Goal: Task Accomplishment & Management: Complete application form

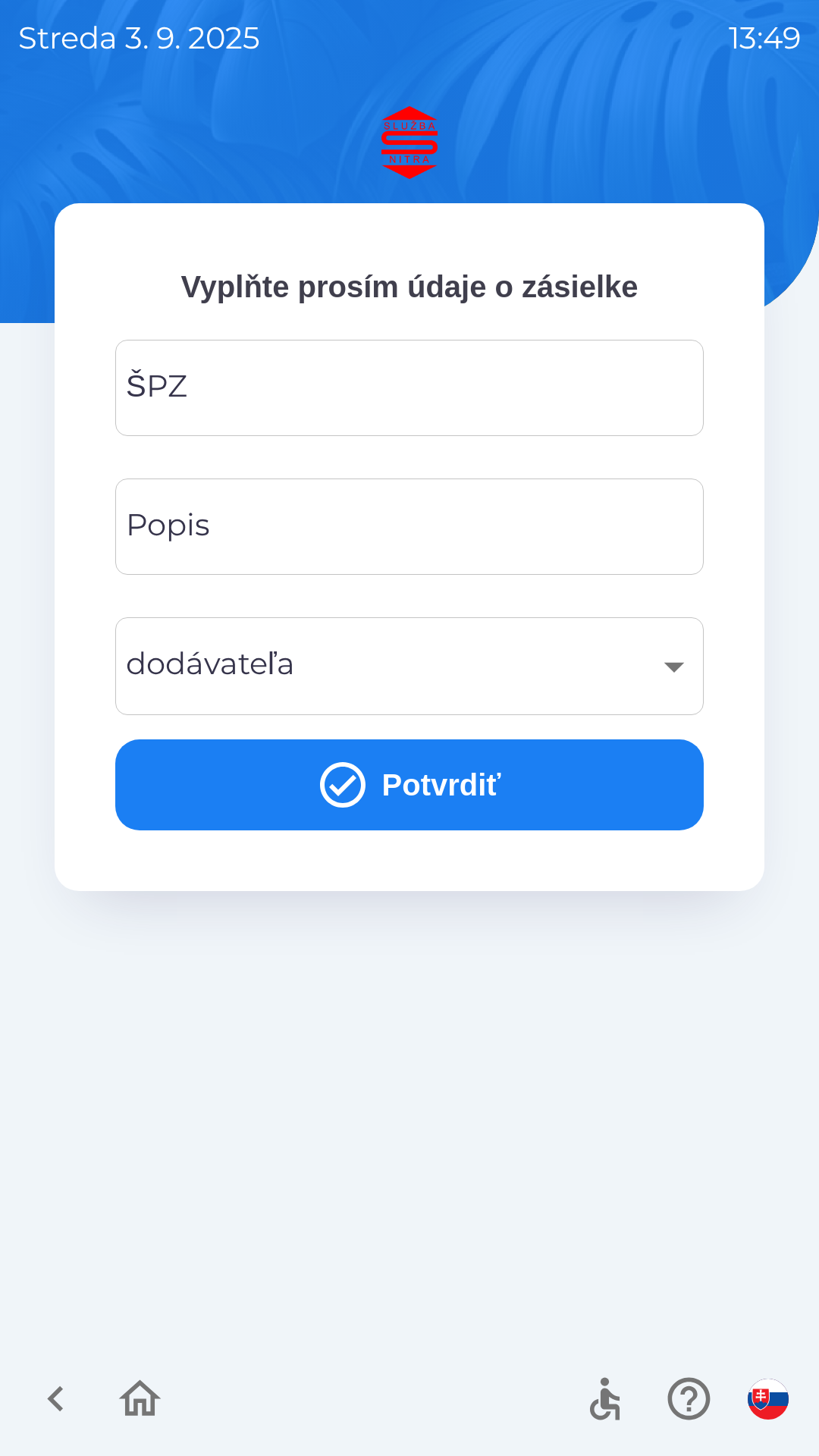
click at [767, 1383] on img "button" at bounding box center [768, 1400] width 41 height 41
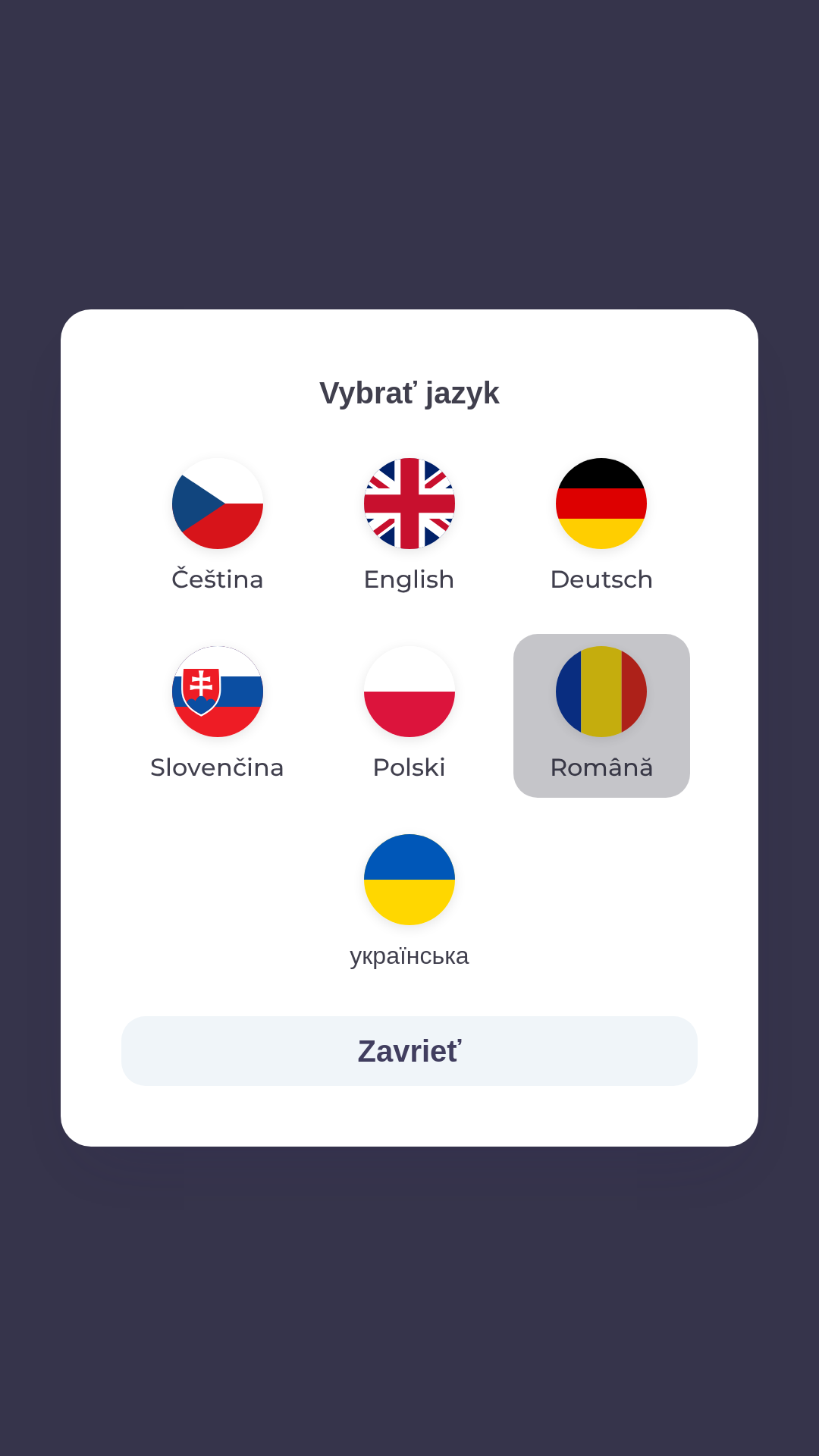
click at [596, 701] on img "button" at bounding box center [601, 691] width 91 height 91
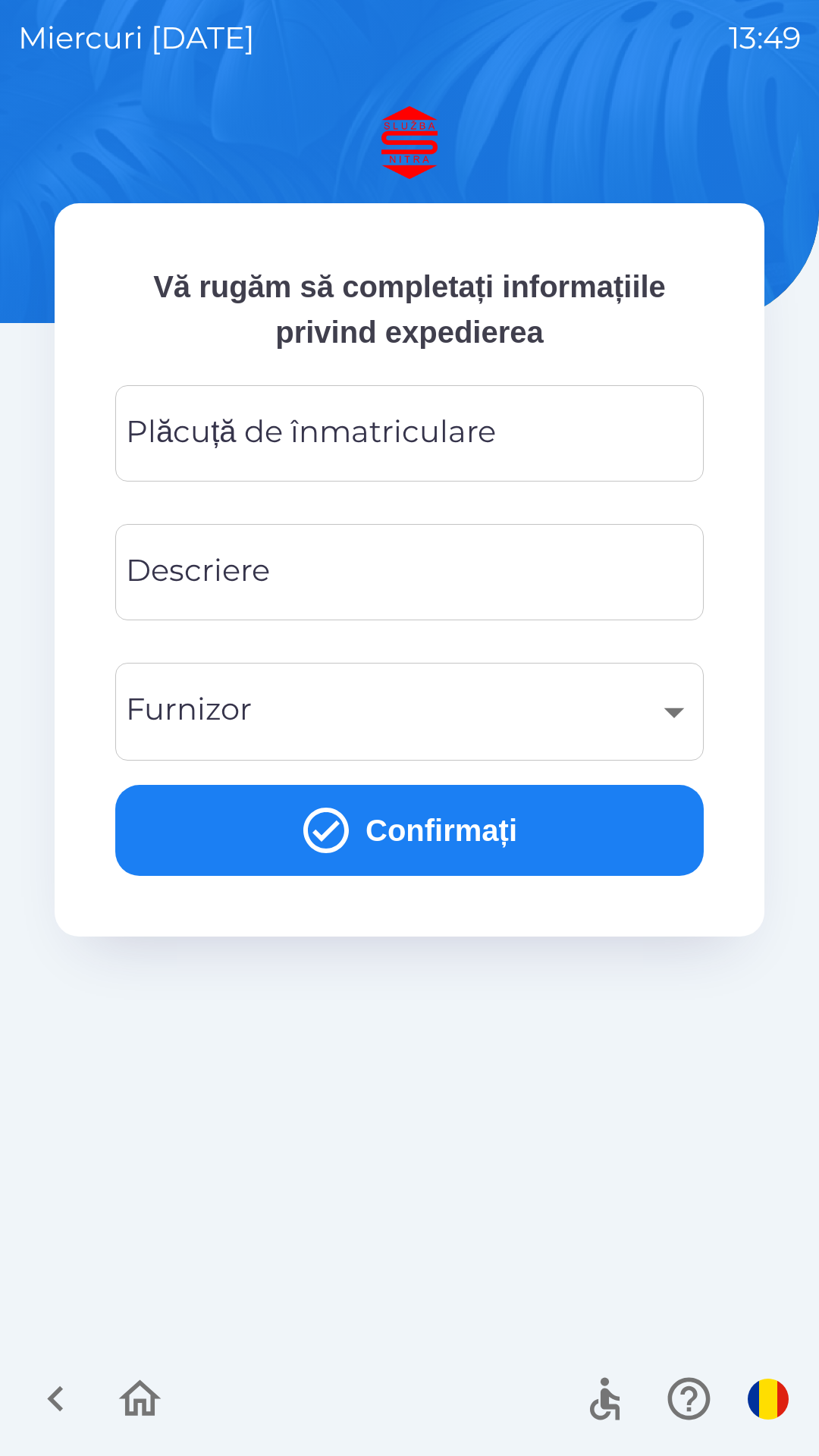
click at [385, 428] on div "Plăcuță de înmatriculare Plăcuță de înmatriculare" at bounding box center [410, 434] width 589 height 97
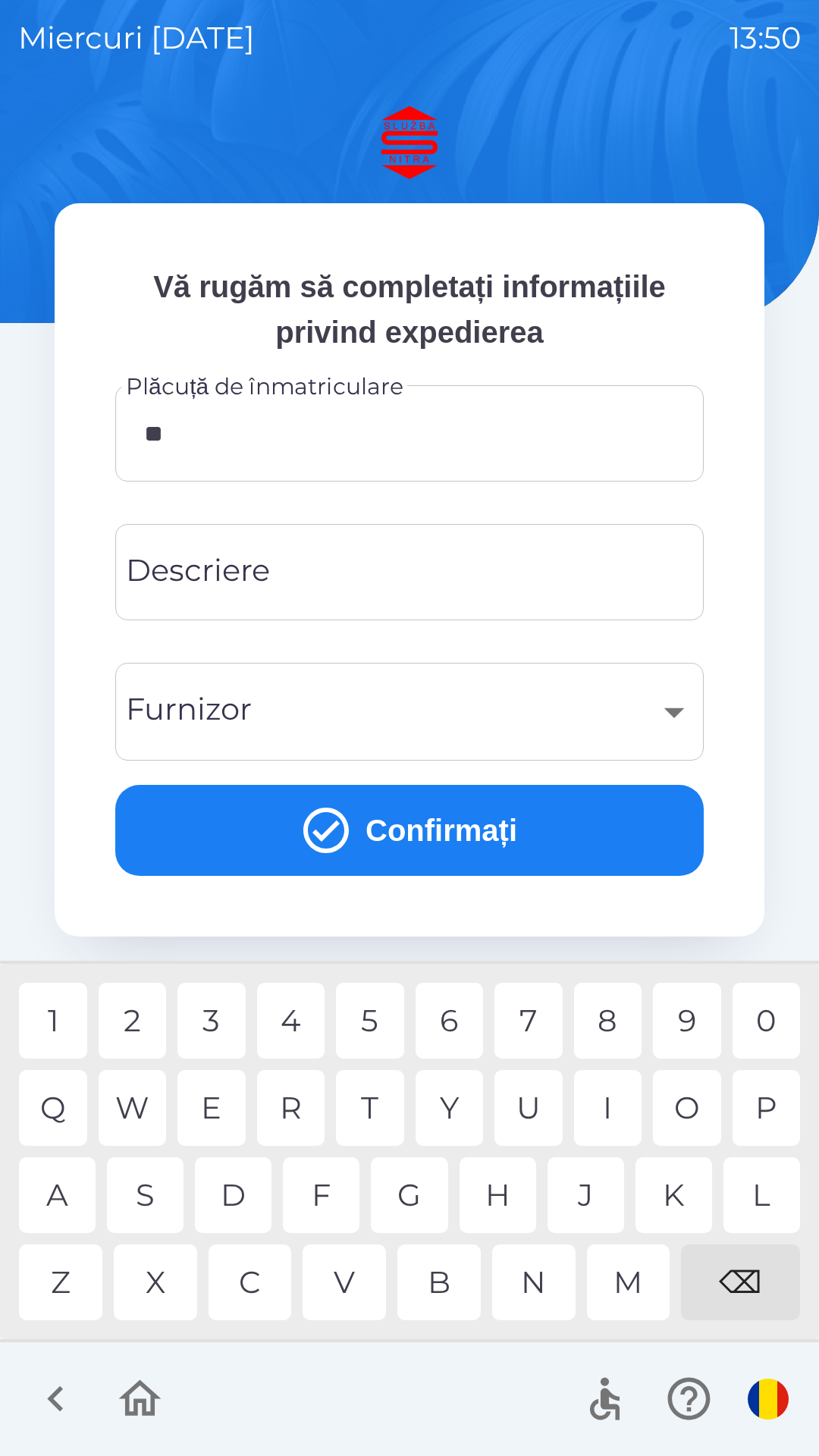
click at [351, 1277] on div "V" at bounding box center [344, 1283] width 83 height 76
click at [288, 1110] on div "R" at bounding box center [290, 1108] width 68 height 76
type input "*******"
click at [455, 1106] on div "Y" at bounding box center [449, 1108] width 68 height 76
click at [358, 572] on input "Descriere" at bounding box center [409, 572] width 552 height 60
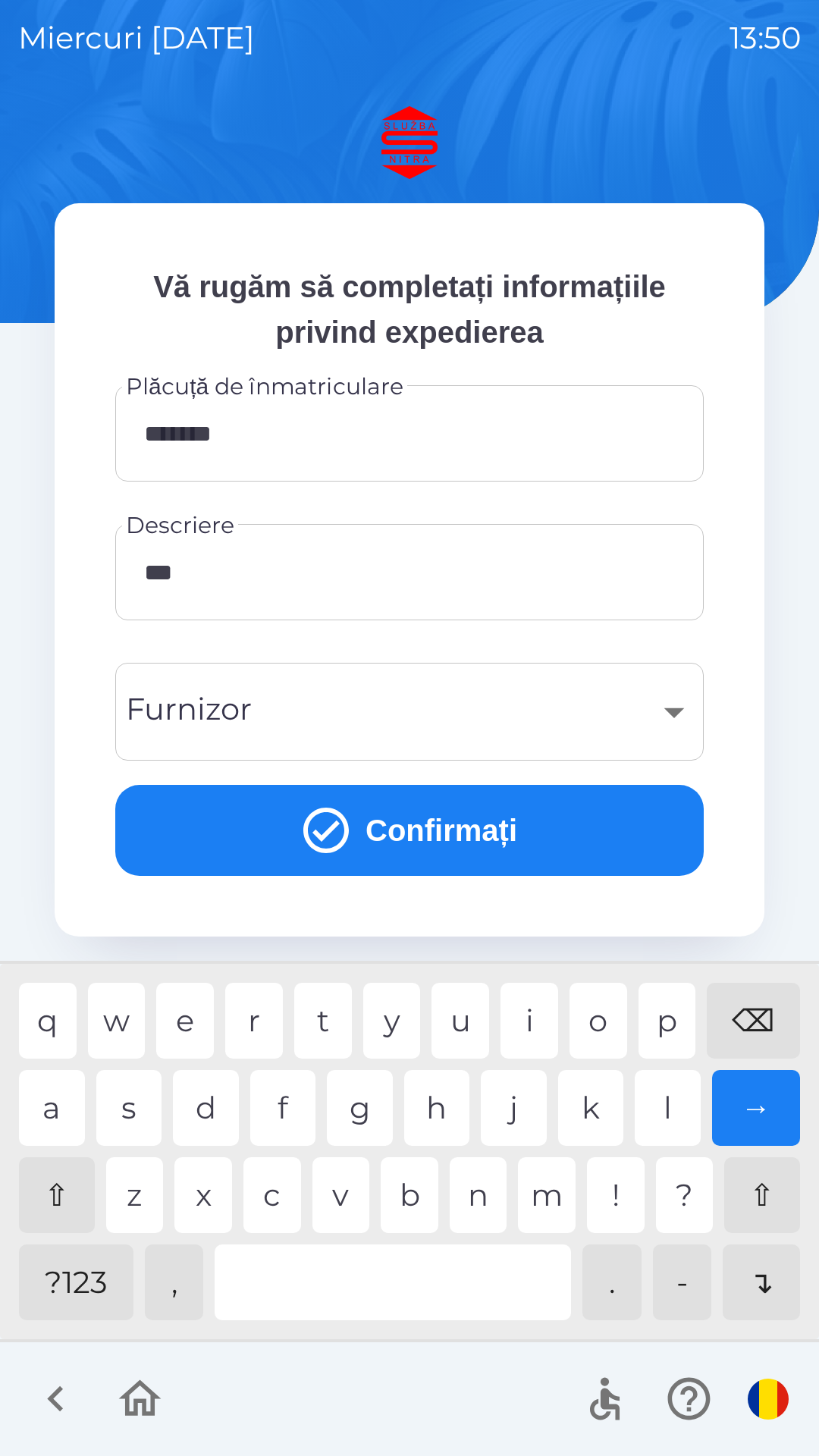
click at [209, 1204] on div "x" at bounding box center [203, 1195] width 57 height 76
type input "*****"
click at [677, 712] on div "​" at bounding box center [409, 712] width 552 height 61
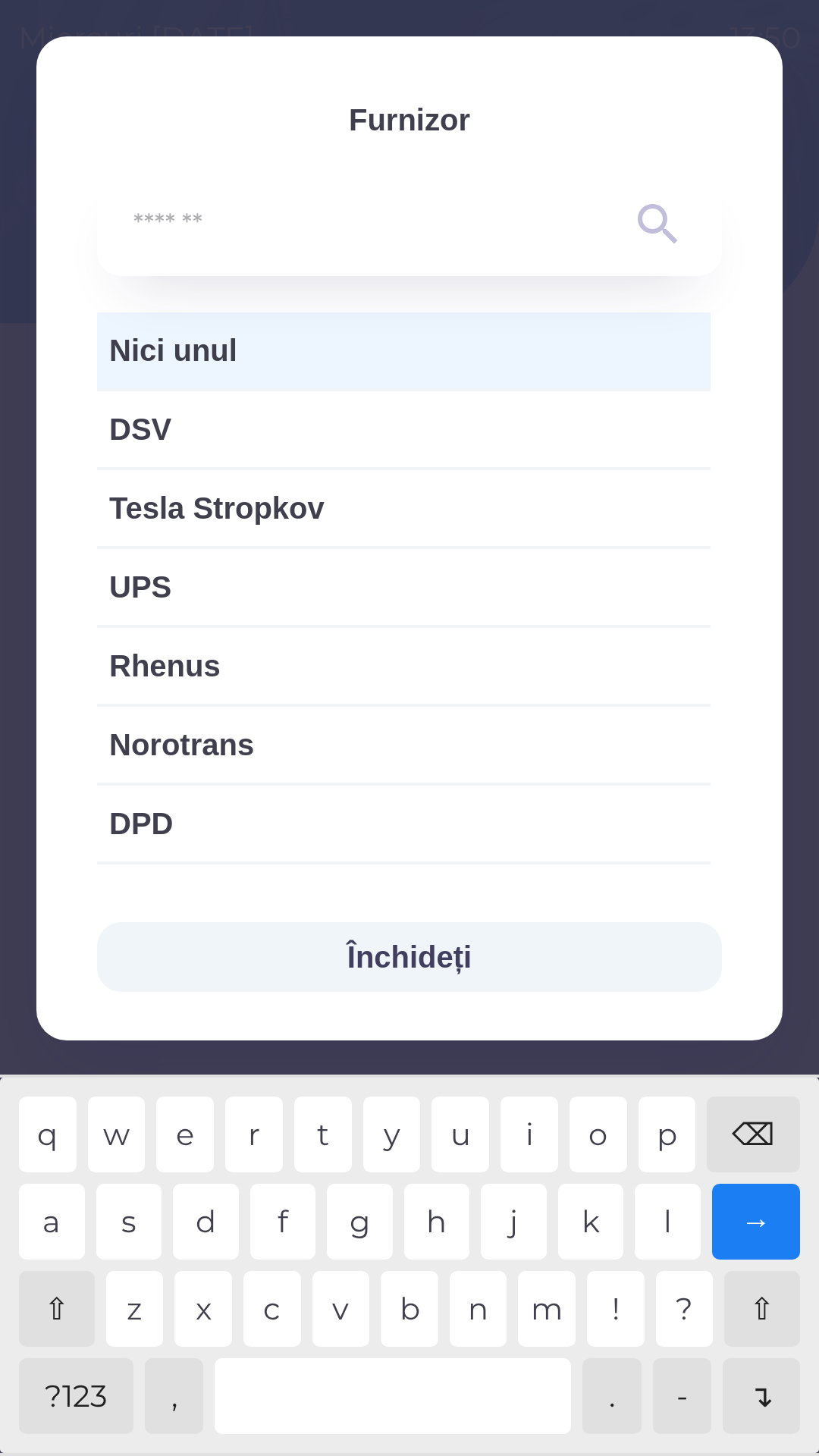
click at [335, 328] on span "Nici unul" at bounding box center [404, 351] width 589 height 46
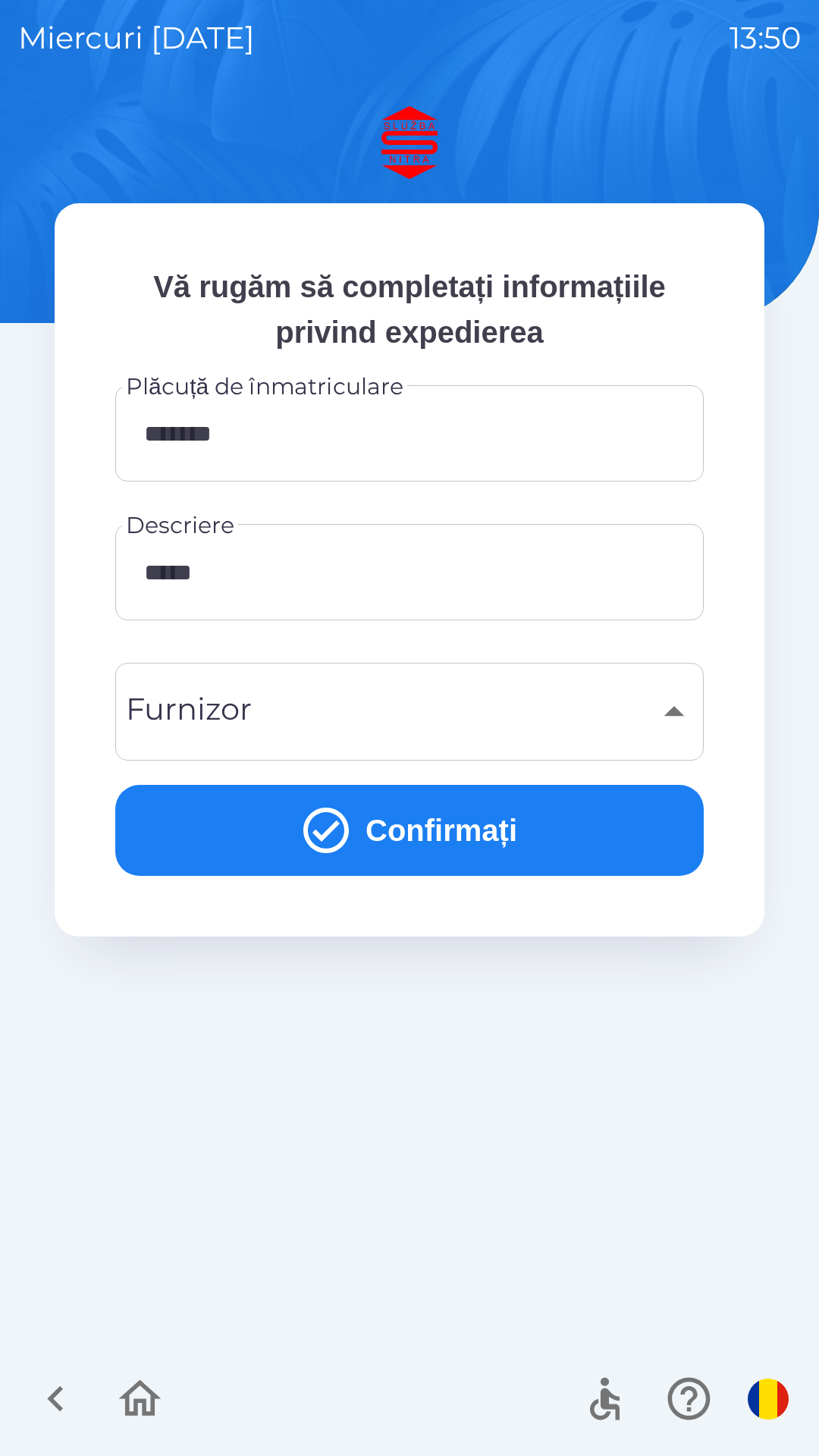
click at [467, 827] on button "Confirmați" at bounding box center [410, 830] width 589 height 91
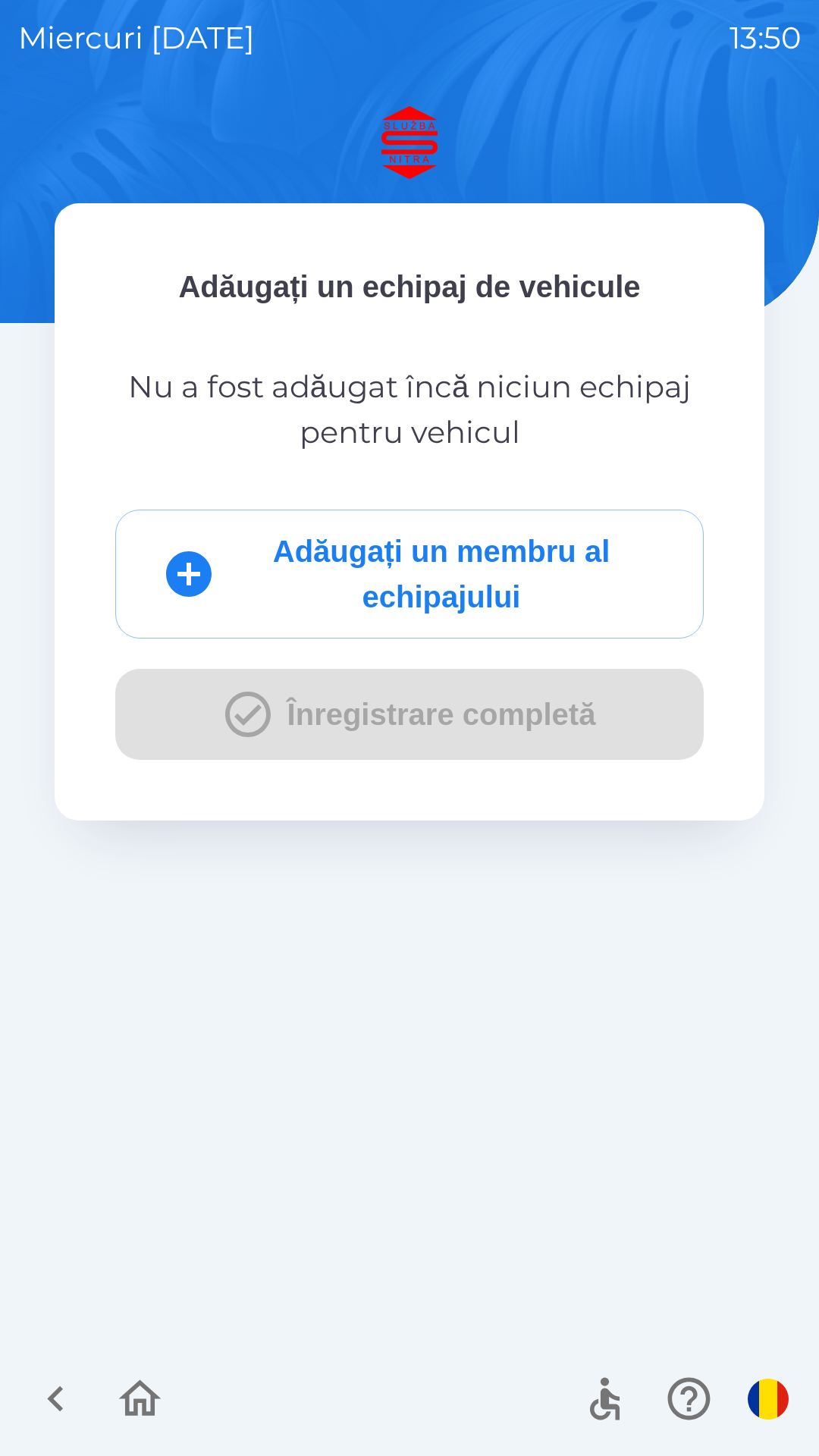
click at [385, 712] on div "Adăugați un membru al echipajului Înregistrare completă" at bounding box center [410, 635] width 589 height 250
click at [251, 704] on div "Adăugați un membru al echipajului Înregistrare completă" at bounding box center [410, 635] width 589 height 250
click at [412, 409] on p "Nu a fost adăugat încă niciun echipaj pentru vehicul" at bounding box center [410, 409] width 589 height 91
click at [238, 706] on div "Adăugați un membru al echipajului Înregistrare completă" at bounding box center [410, 635] width 589 height 250
click at [203, 576] on icon "submit" at bounding box center [189, 574] width 46 height 46
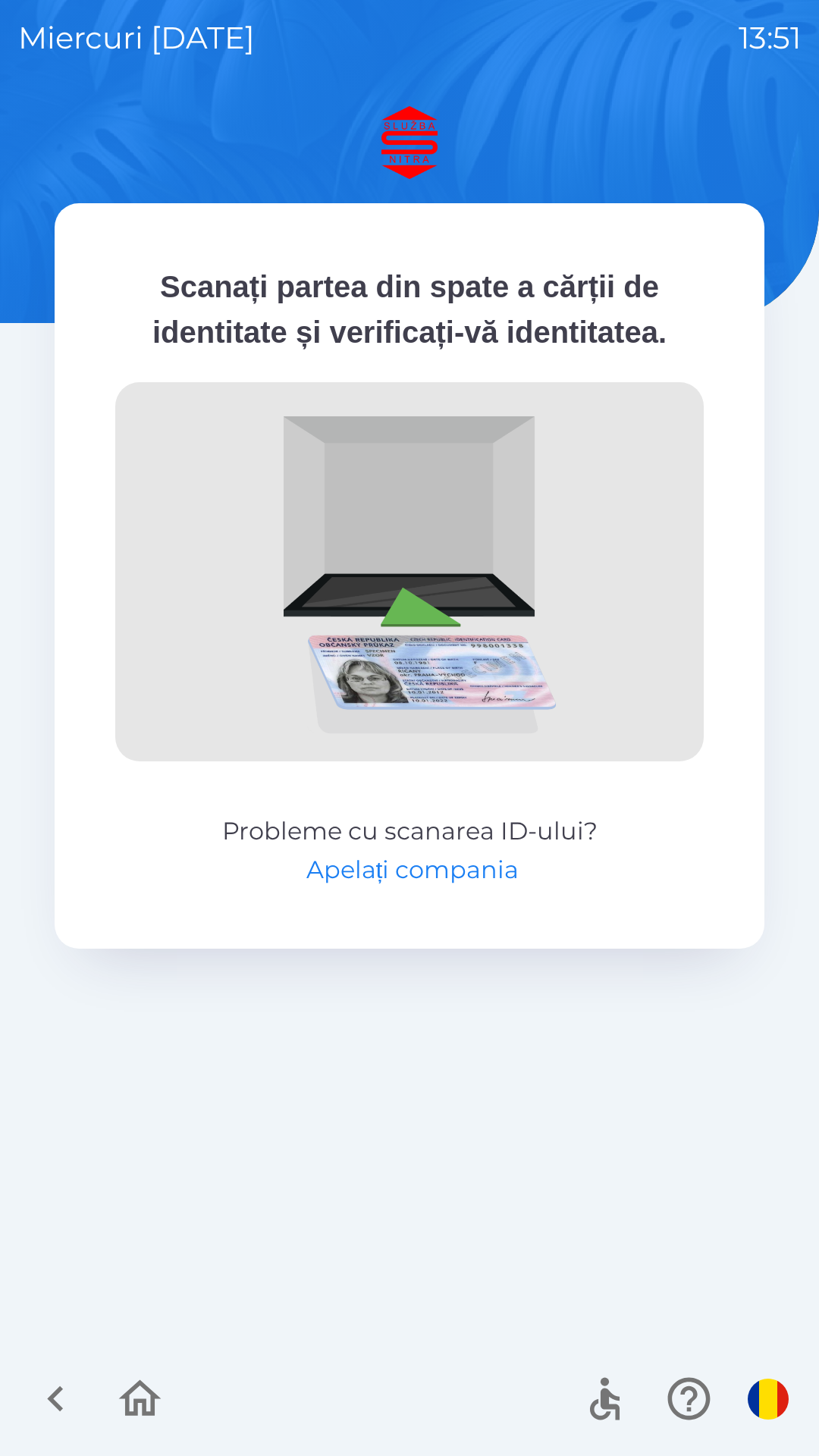
click at [484, 888] on button "Apelați compania" at bounding box center [413, 870] width 214 height 37
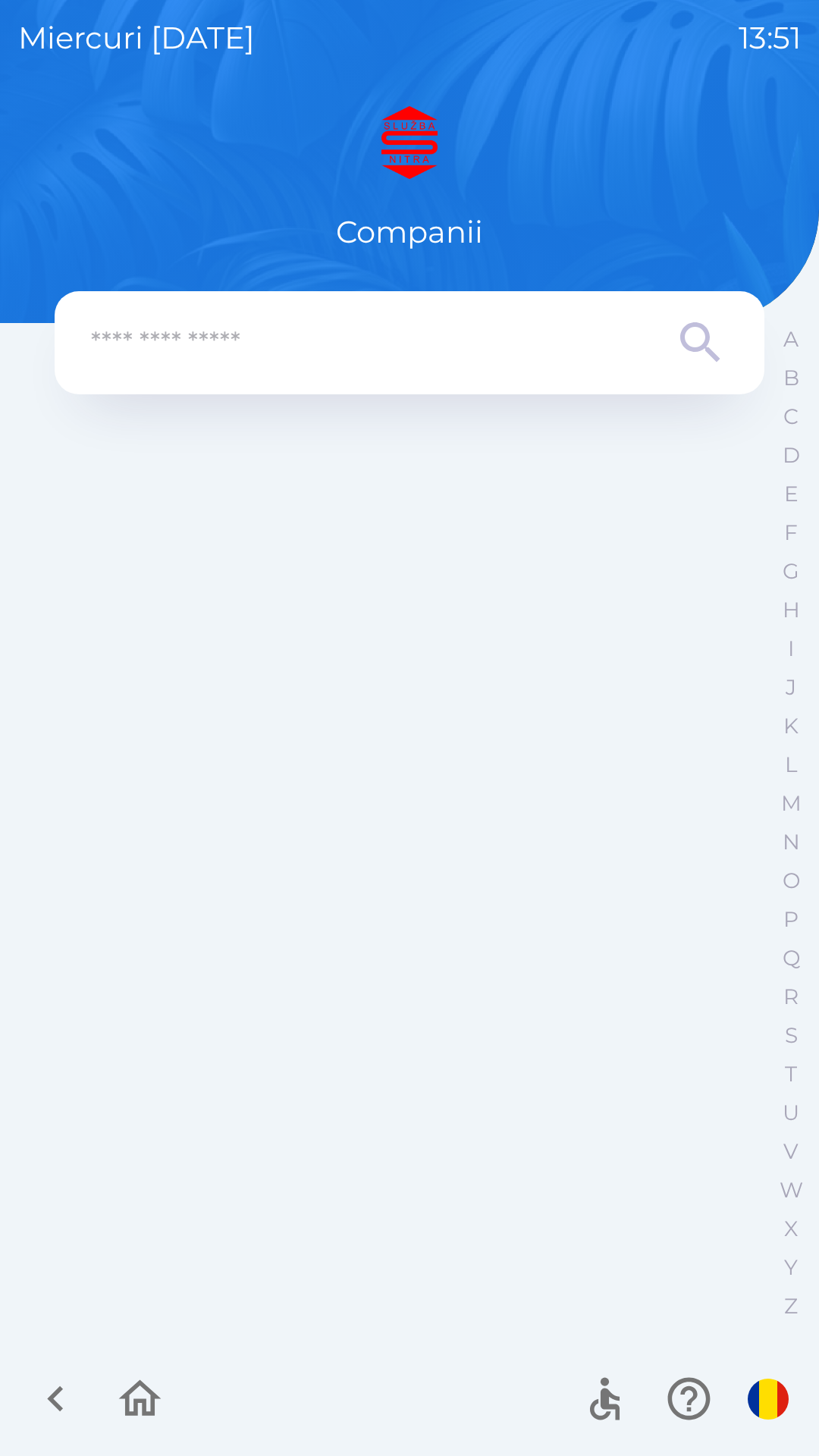
click at [433, 232] on p "Companii" at bounding box center [410, 232] width 147 height 46
click at [50, 1394] on icon "button" at bounding box center [56, 1399] width 51 height 51
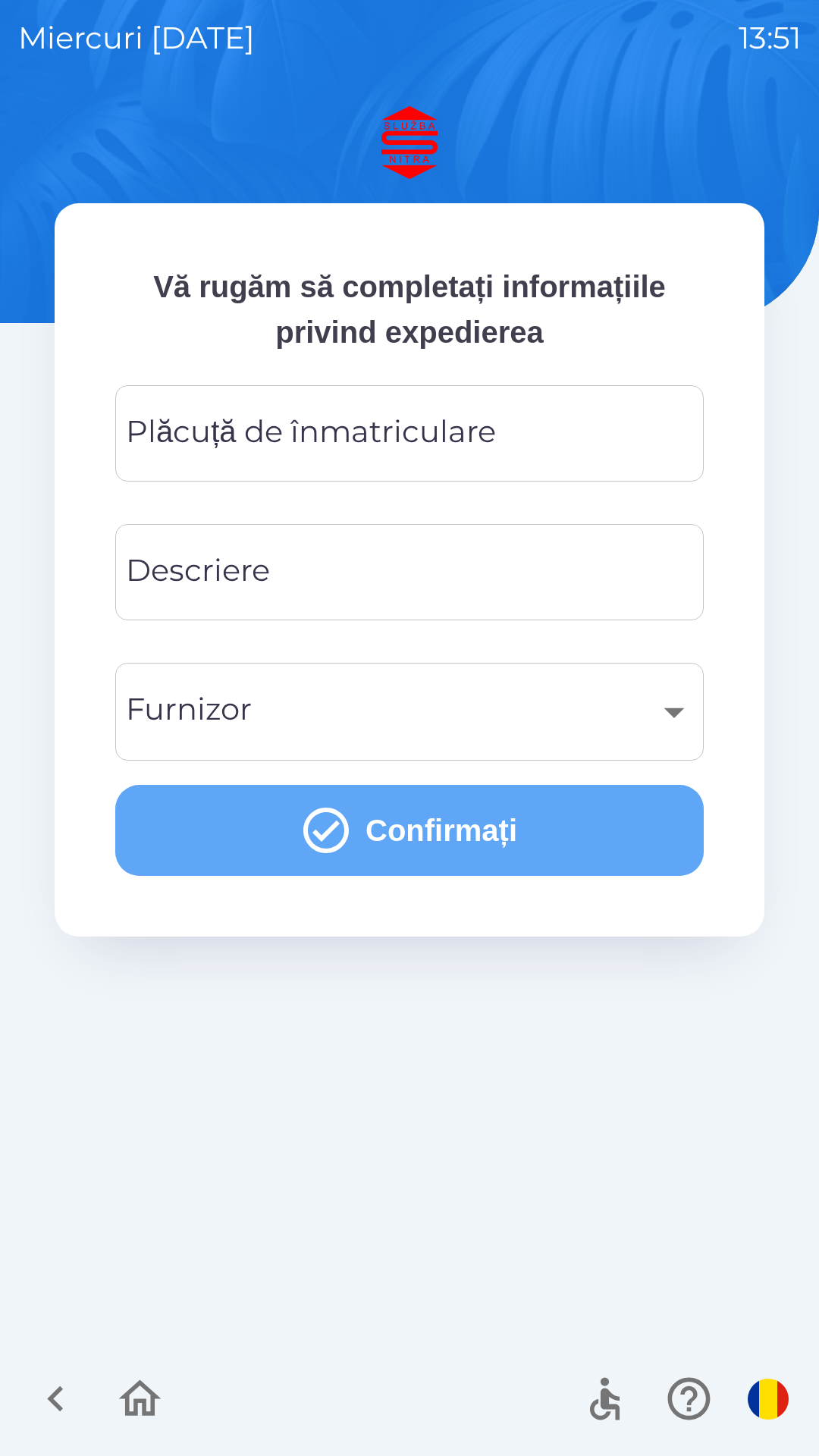
click at [451, 831] on button "Confirmați" at bounding box center [410, 830] width 589 height 91
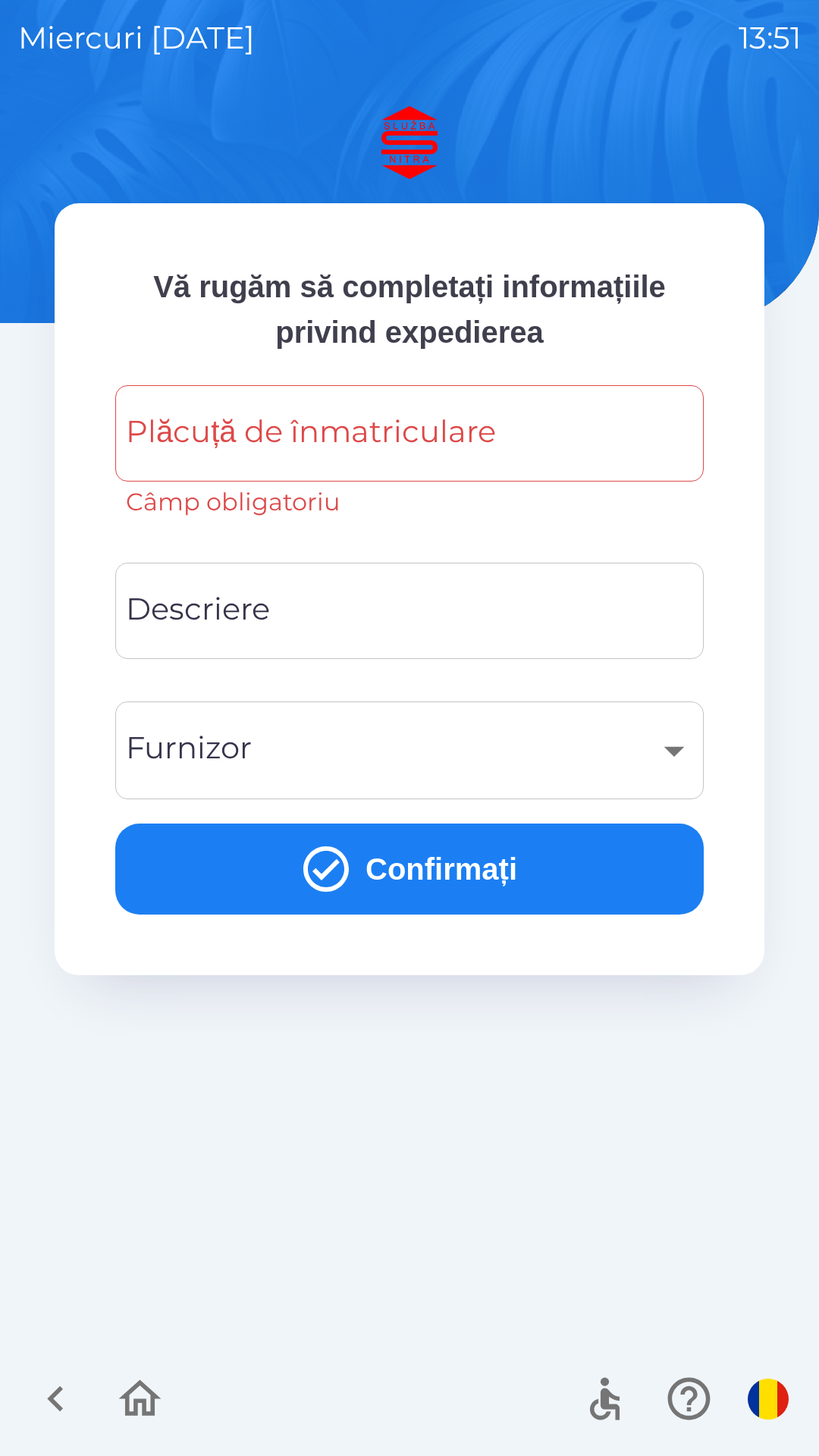
click at [289, 425] on div "Plăcuță de înmatriculare Plăcuță de înmatriculare Câmp obligatoriu" at bounding box center [410, 452] width 589 height 135
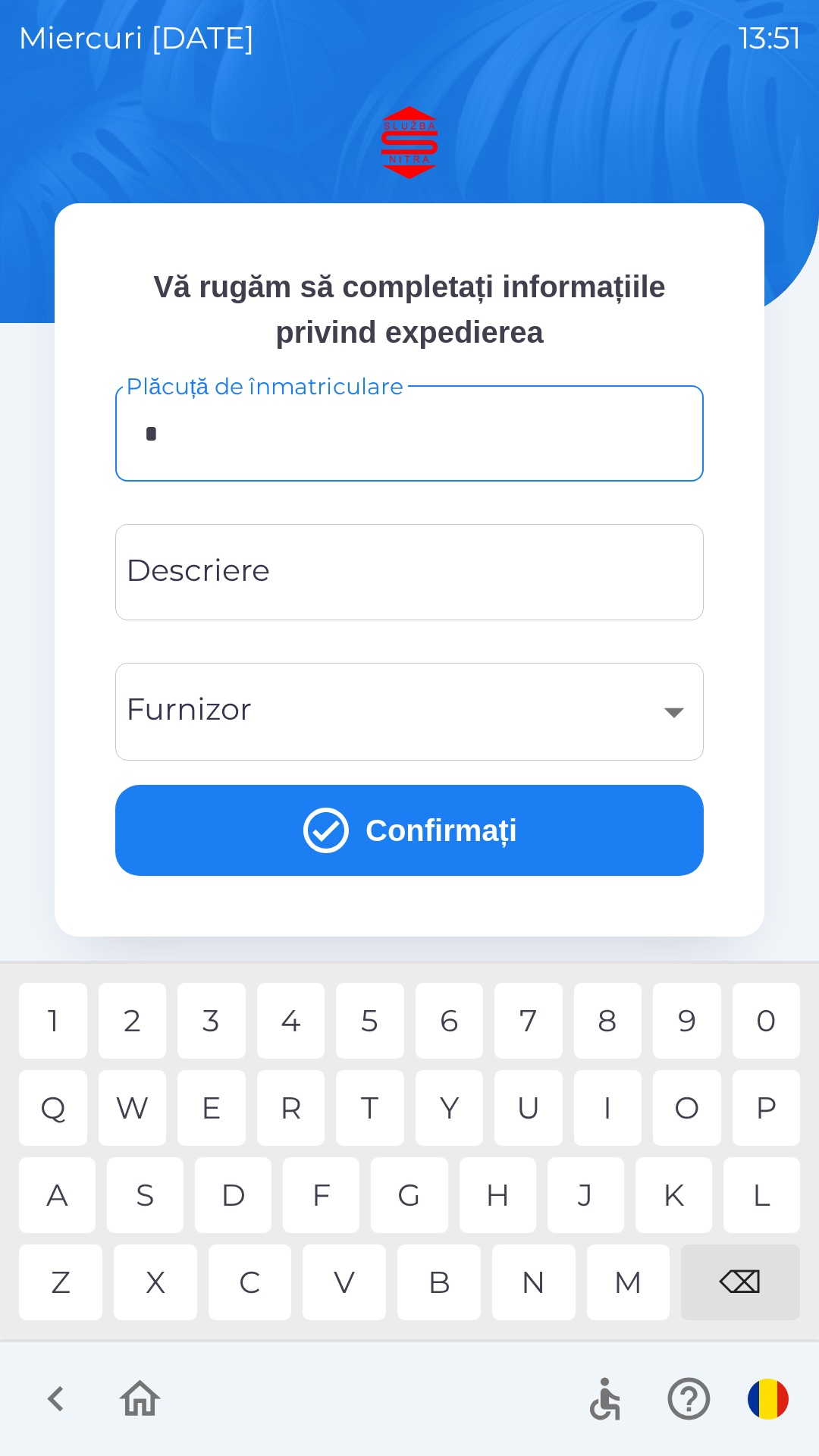
click at [443, 1277] on div "B" at bounding box center [439, 1283] width 83 height 76
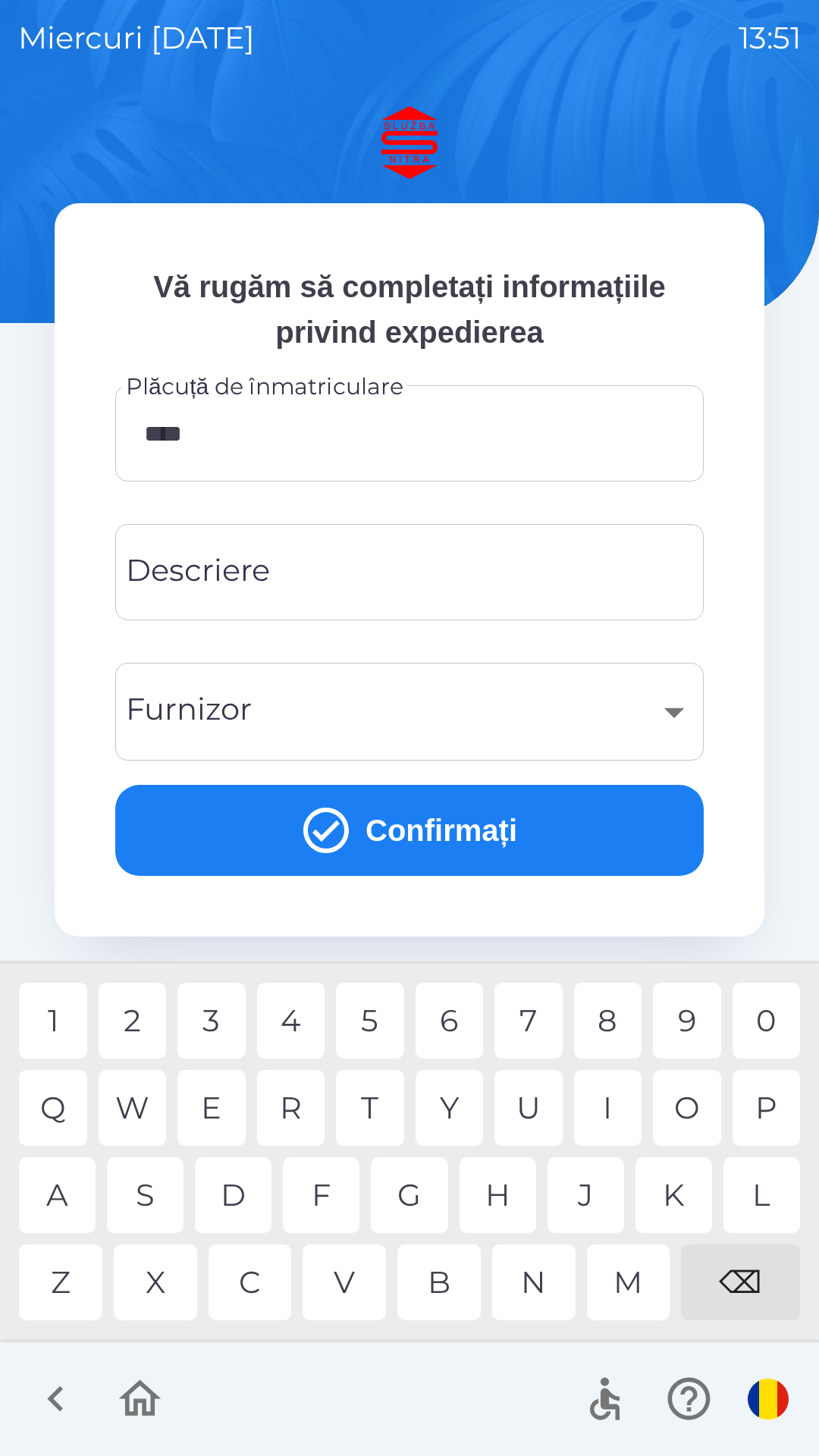
click at [609, 1013] on div "8" at bounding box center [608, 1021] width 68 height 76
click at [440, 1108] on div "Y" at bounding box center [449, 1108] width 68 height 76
click at [446, 1109] on div "Y" at bounding box center [449, 1108] width 68 height 76
type input "*******"
click at [435, 830] on button "Confirmați" at bounding box center [410, 830] width 589 height 91
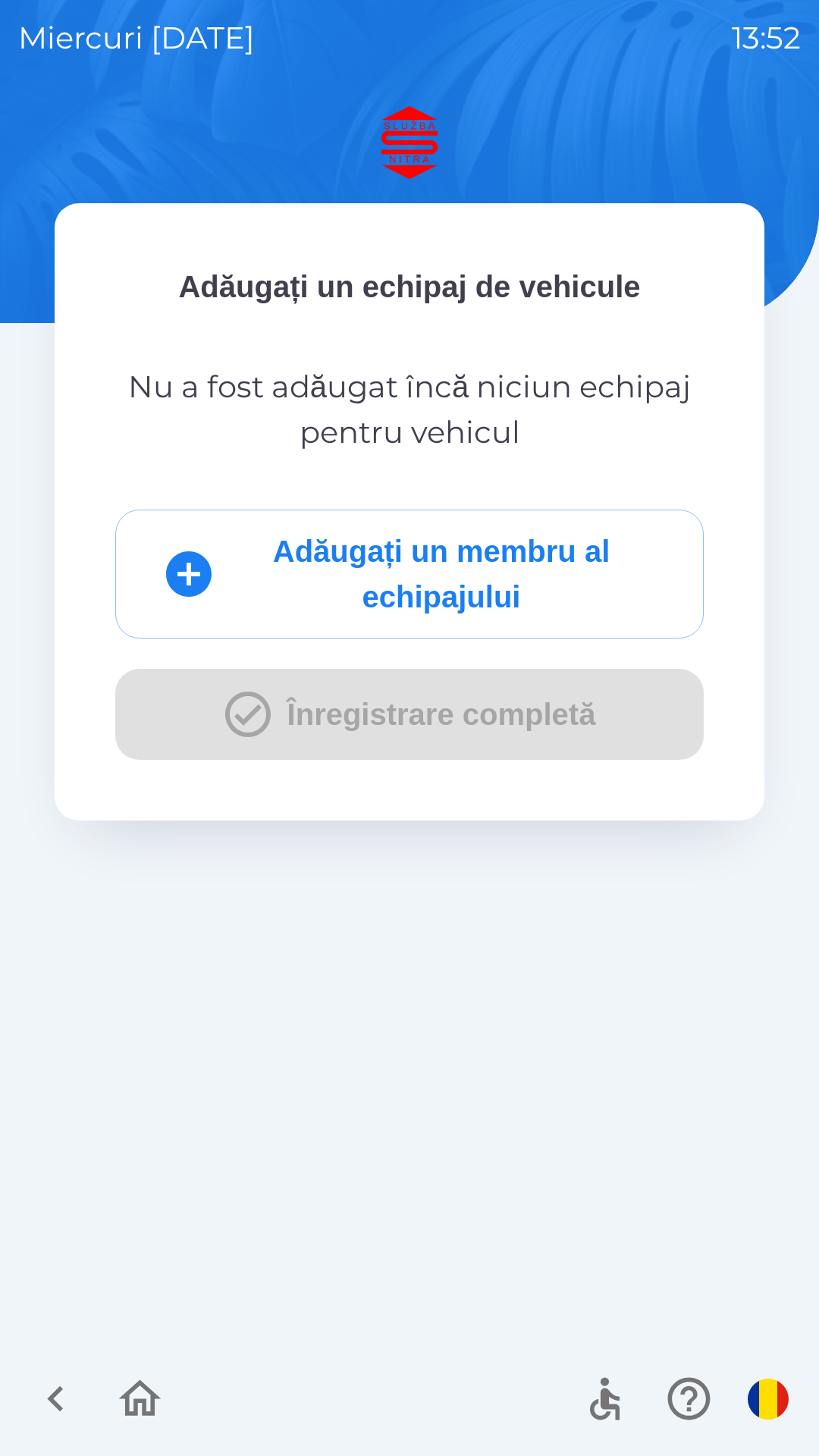
click at [429, 572] on button "Adăugați un membru al echipajului" at bounding box center [410, 574] width 589 height 129
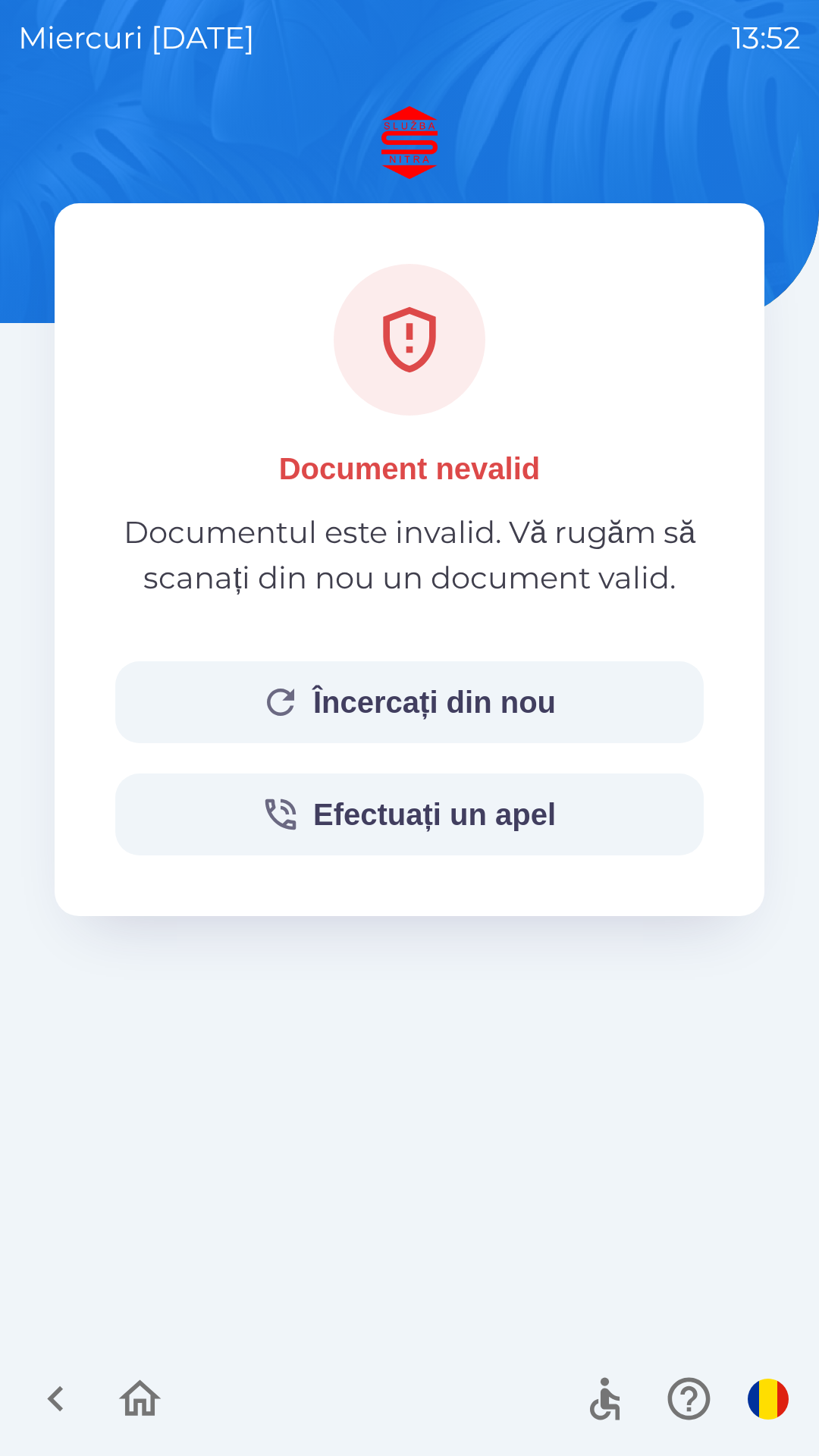
click at [484, 686] on button "Încercați din nou" at bounding box center [410, 703] width 589 height 82
click at [454, 708] on button "Încercați din nou" at bounding box center [410, 703] width 589 height 82
click at [449, 694] on button "Încercați din nou" at bounding box center [410, 703] width 589 height 82
click at [472, 693] on button "Încercați din nou" at bounding box center [410, 703] width 589 height 82
click at [419, 689] on button "Încercați din nou" at bounding box center [410, 703] width 589 height 82
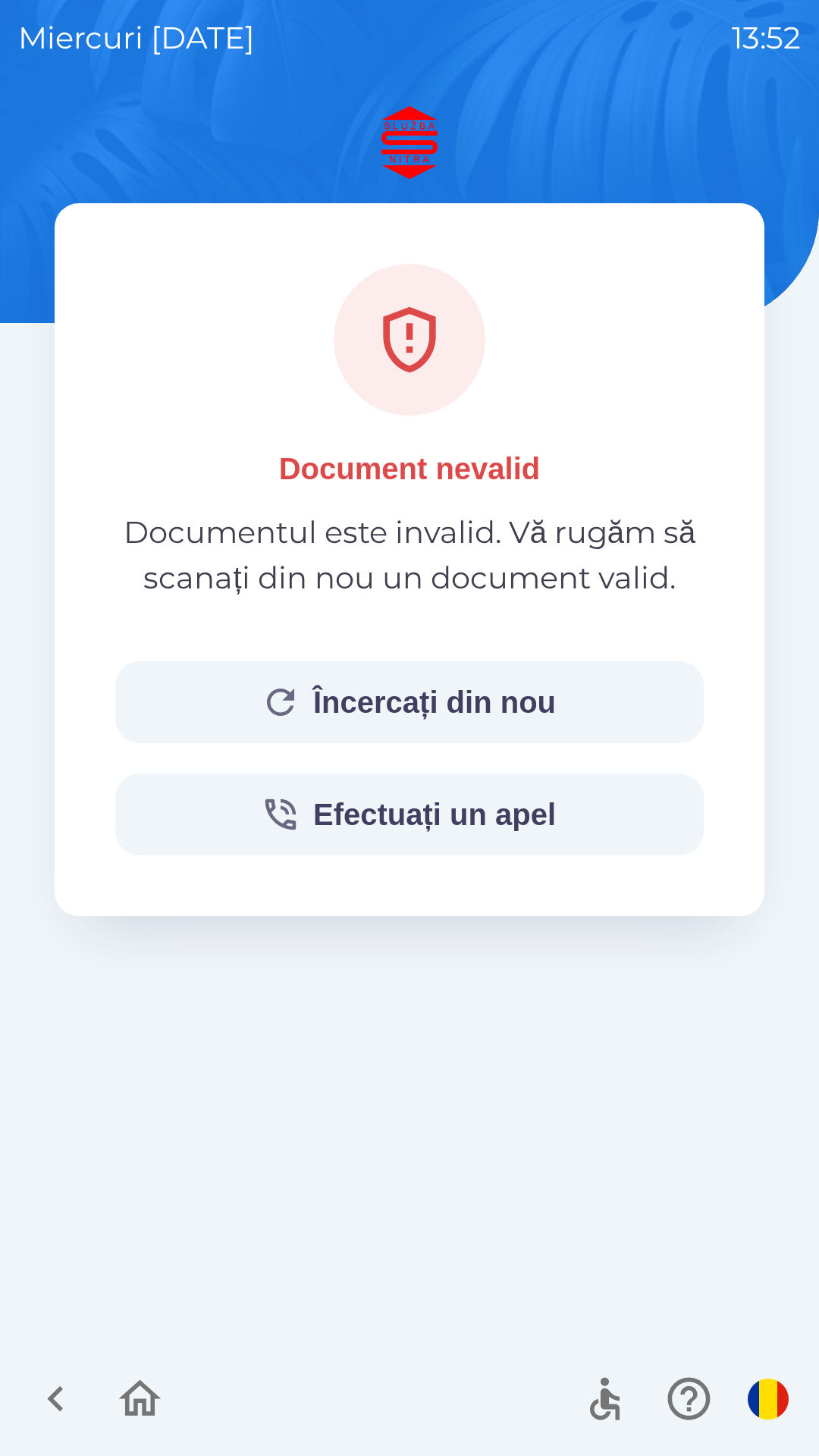
click at [461, 816] on button "Efectuați un apel" at bounding box center [410, 815] width 589 height 82
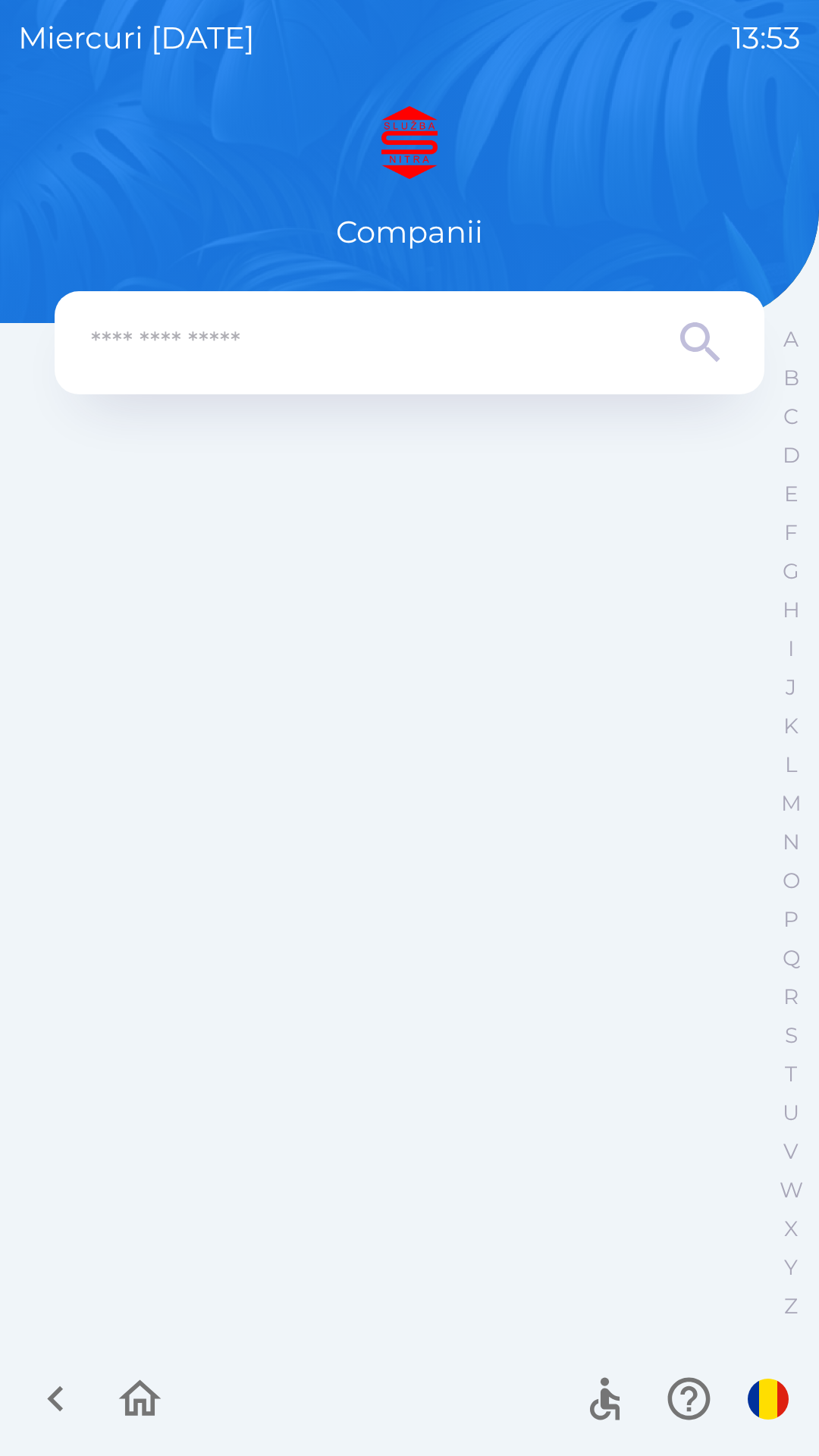
click at [309, 328] on input "text" at bounding box center [379, 343] width 577 height 42
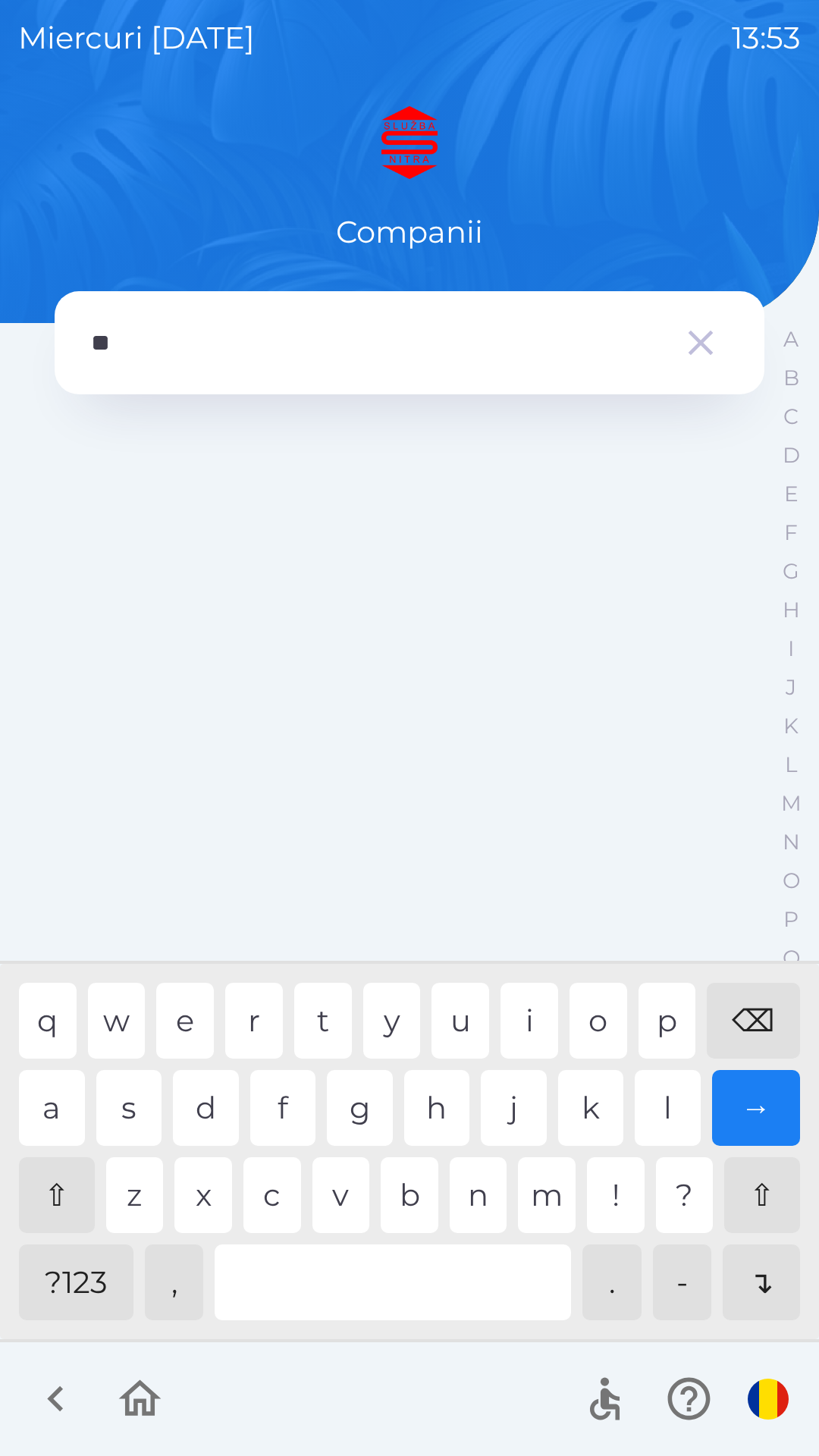
click at [50, 1108] on div "a" at bounding box center [52, 1108] width 66 height 76
click at [668, 1106] on div "l" at bounding box center [668, 1108] width 66 height 76
click at [52, 1118] on div "a" at bounding box center [52, 1108] width 66 height 76
type input "******"
click at [332, 1013] on div "t" at bounding box center [323, 1021] width 57 height 76
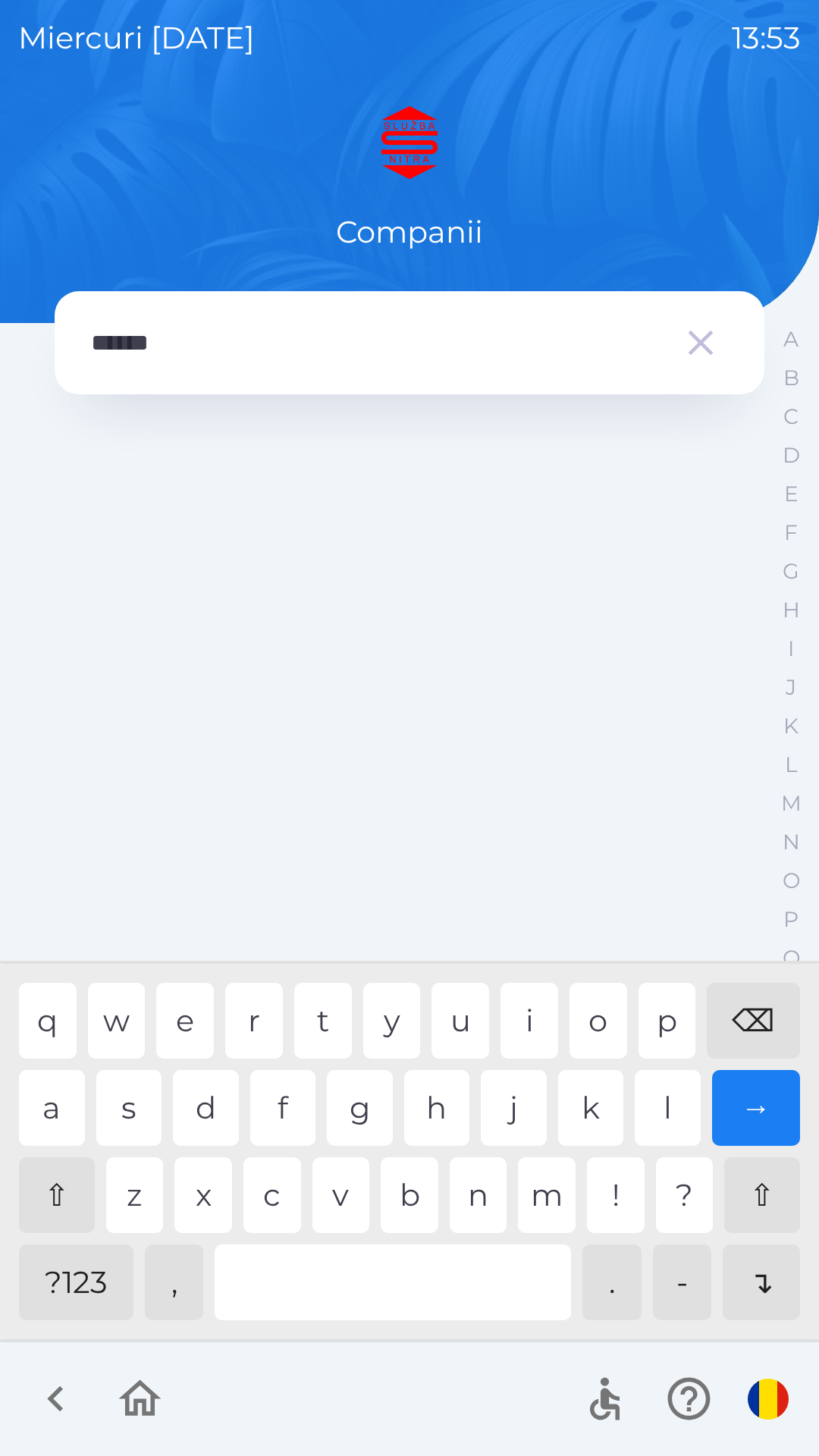
click at [767, 1108] on div "→" at bounding box center [757, 1108] width 88 height 76
click at [767, 1105] on div "→" at bounding box center [757, 1108] width 88 height 76
click at [739, 1098] on div "→" at bounding box center [757, 1108] width 88 height 76
click at [559, 341] on input "******" at bounding box center [379, 343] width 577 height 42
click at [768, 1115] on div "→" at bounding box center [757, 1108] width 88 height 76
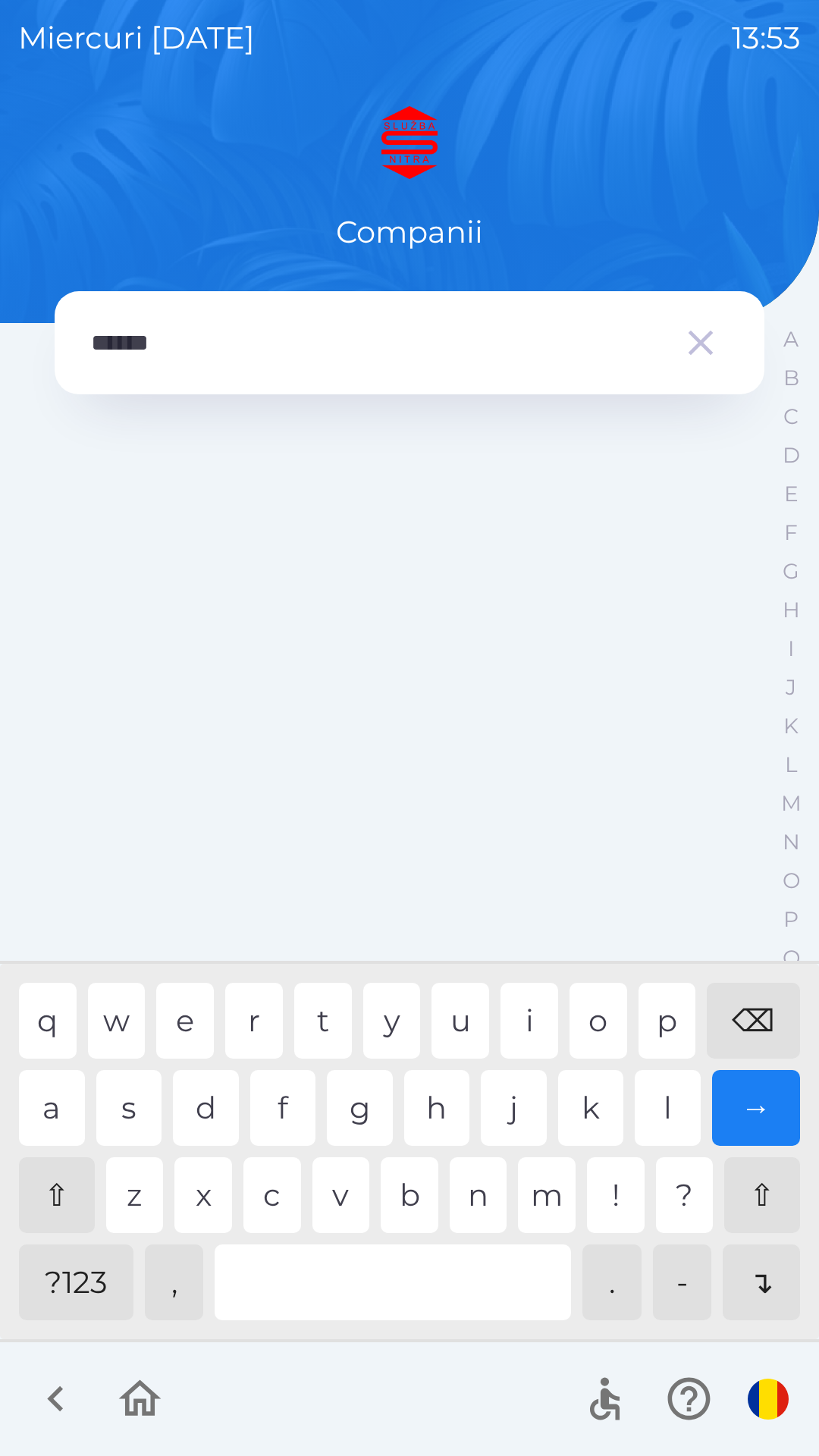
click at [58, 1410] on icon "button" at bounding box center [54, 1400] width 16 height 26
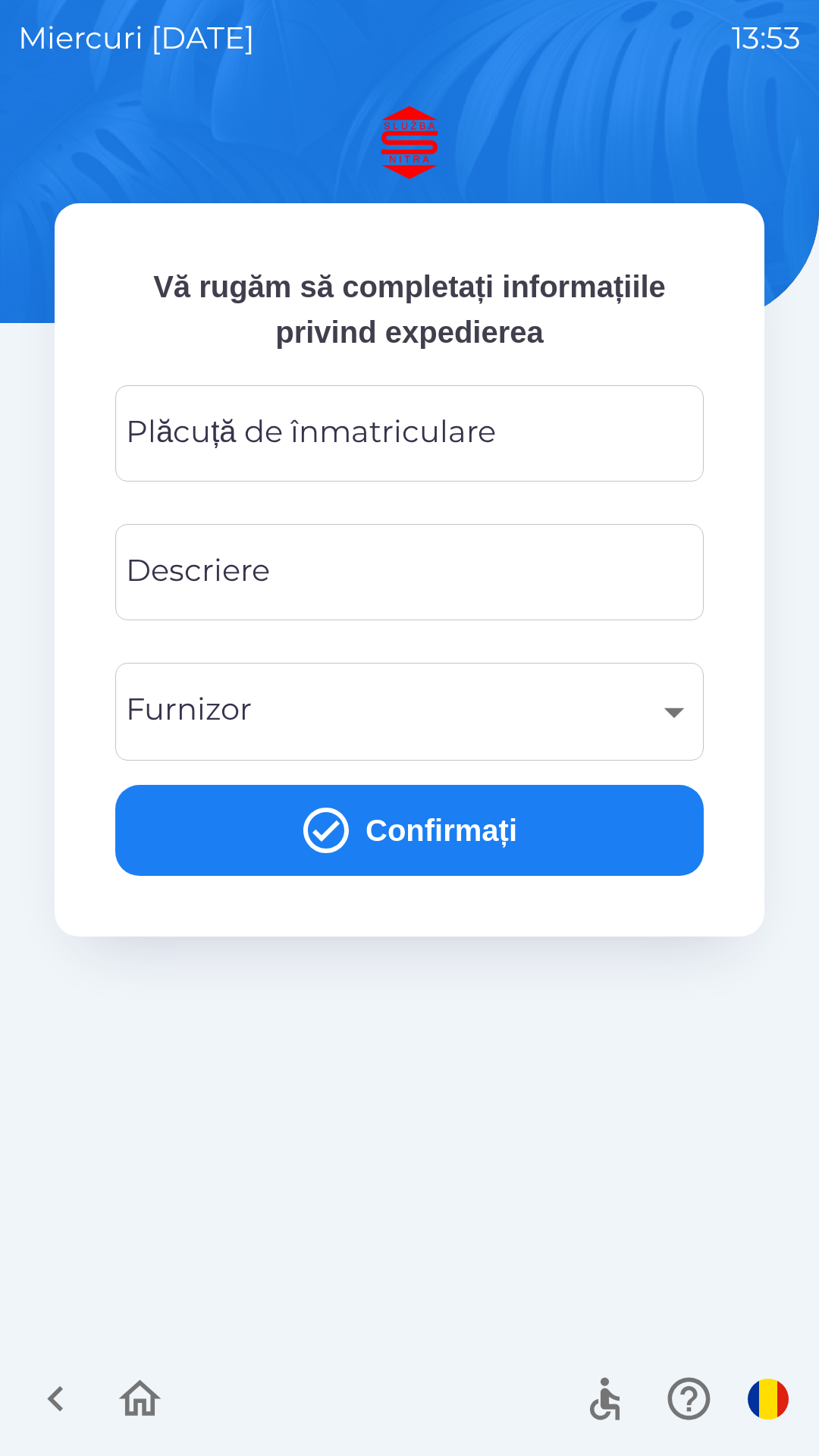
click at [310, 437] on div "Plăcuță de înmatriculare Plăcuță de înmatriculare" at bounding box center [410, 434] width 589 height 97
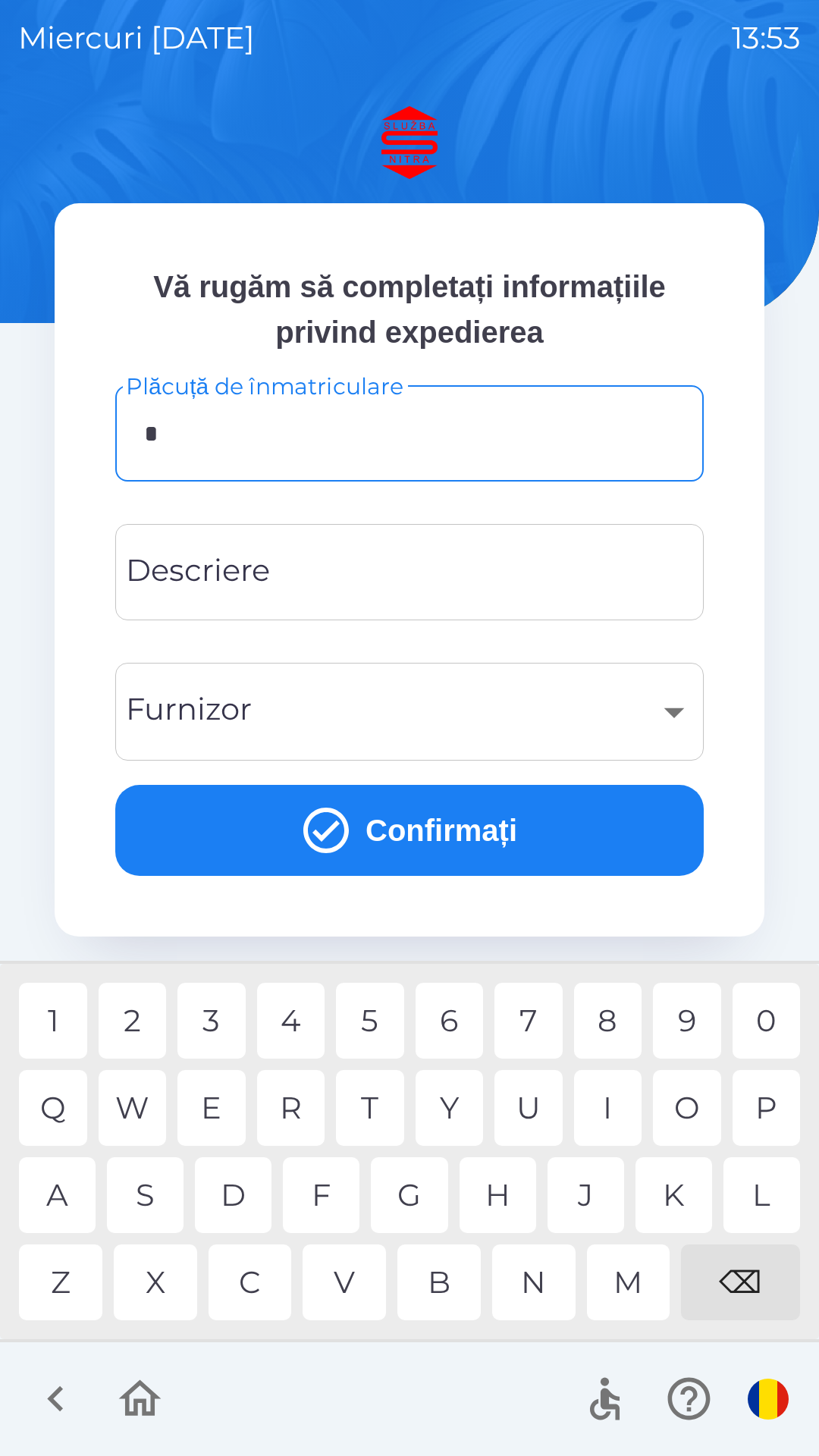
click at [436, 1278] on div "B" at bounding box center [439, 1283] width 83 height 76
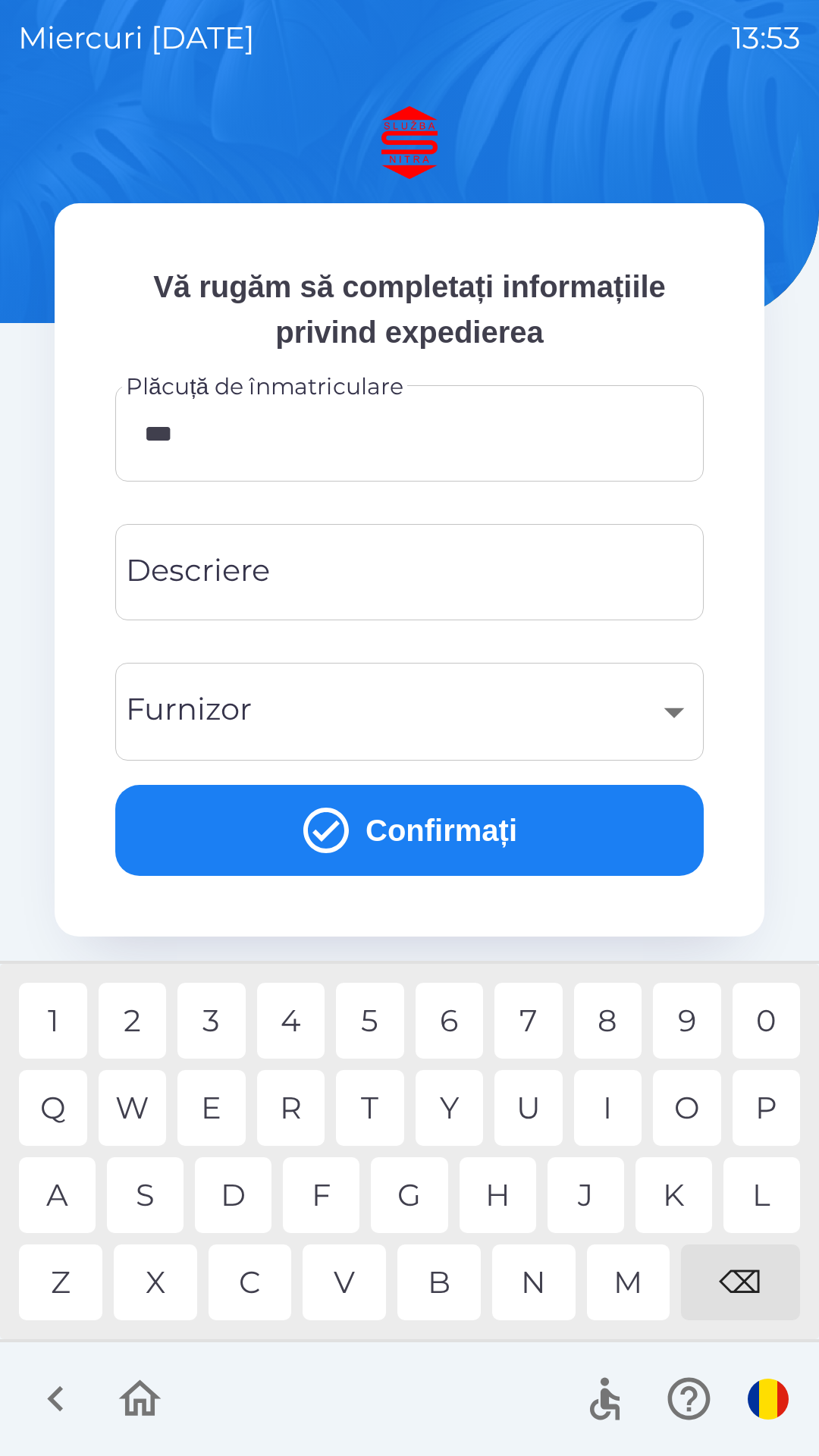
click at [212, 1005] on div "3" at bounding box center [211, 1021] width 68 height 76
click at [769, 1021] on div "0" at bounding box center [767, 1021] width 68 height 76
click at [462, 1100] on div "Y" at bounding box center [449, 1108] width 68 height 76
type input "*******"
click at [461, 1109] on div "Y" at bounding box center [449, 1108] width 68 height 76
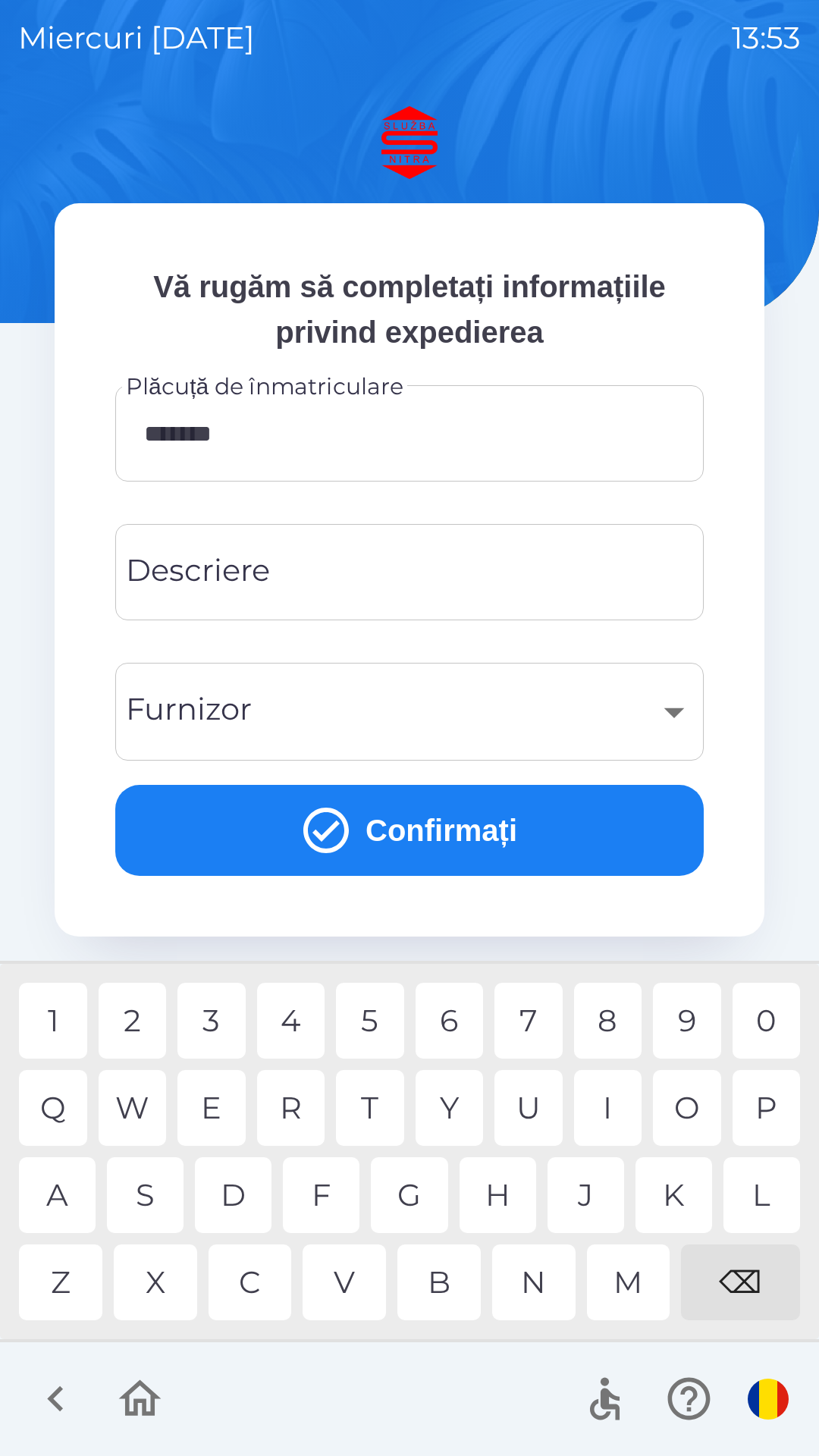
click at [483, 845] on button "Confirmați" at bounding box center [410, 830] width 589 height 91
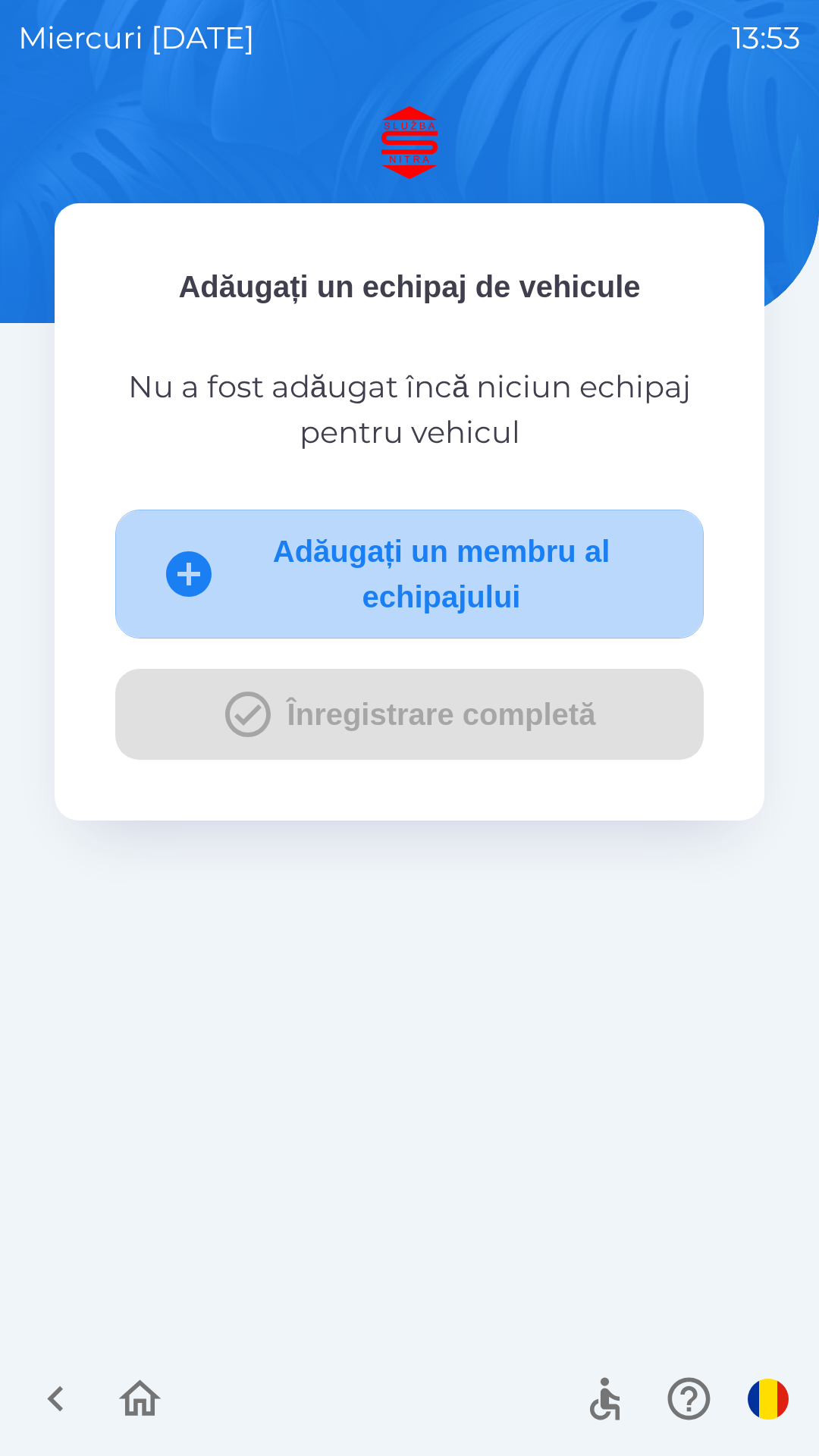
click at [439, 572] on button "Adăugați un membru al echipajului" at bounding box center [410, 574] width 589 height 129
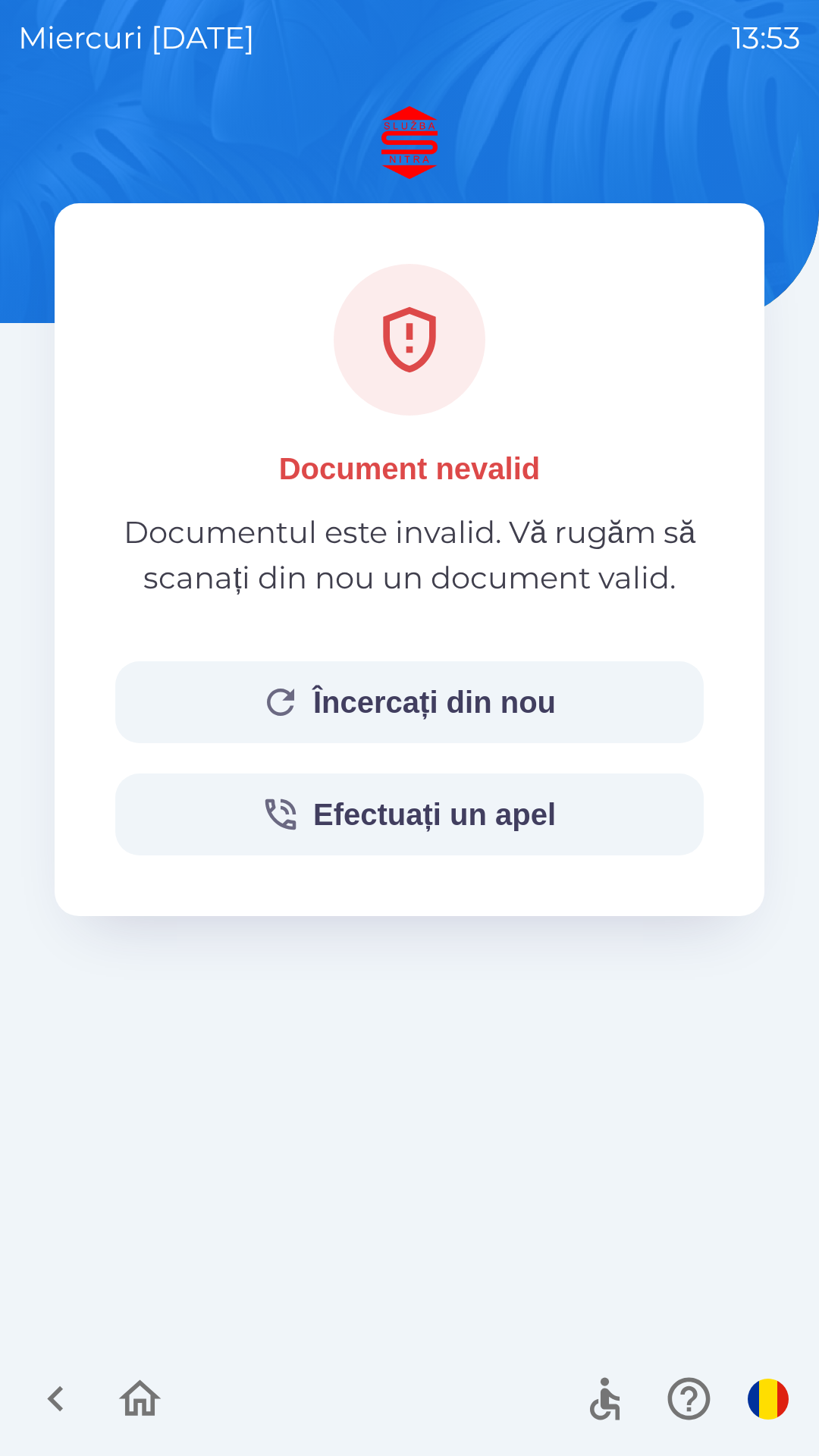
click at [440, 800] on button "Efectuați un apel" at bounding box center [410, 815] width 589 height 82
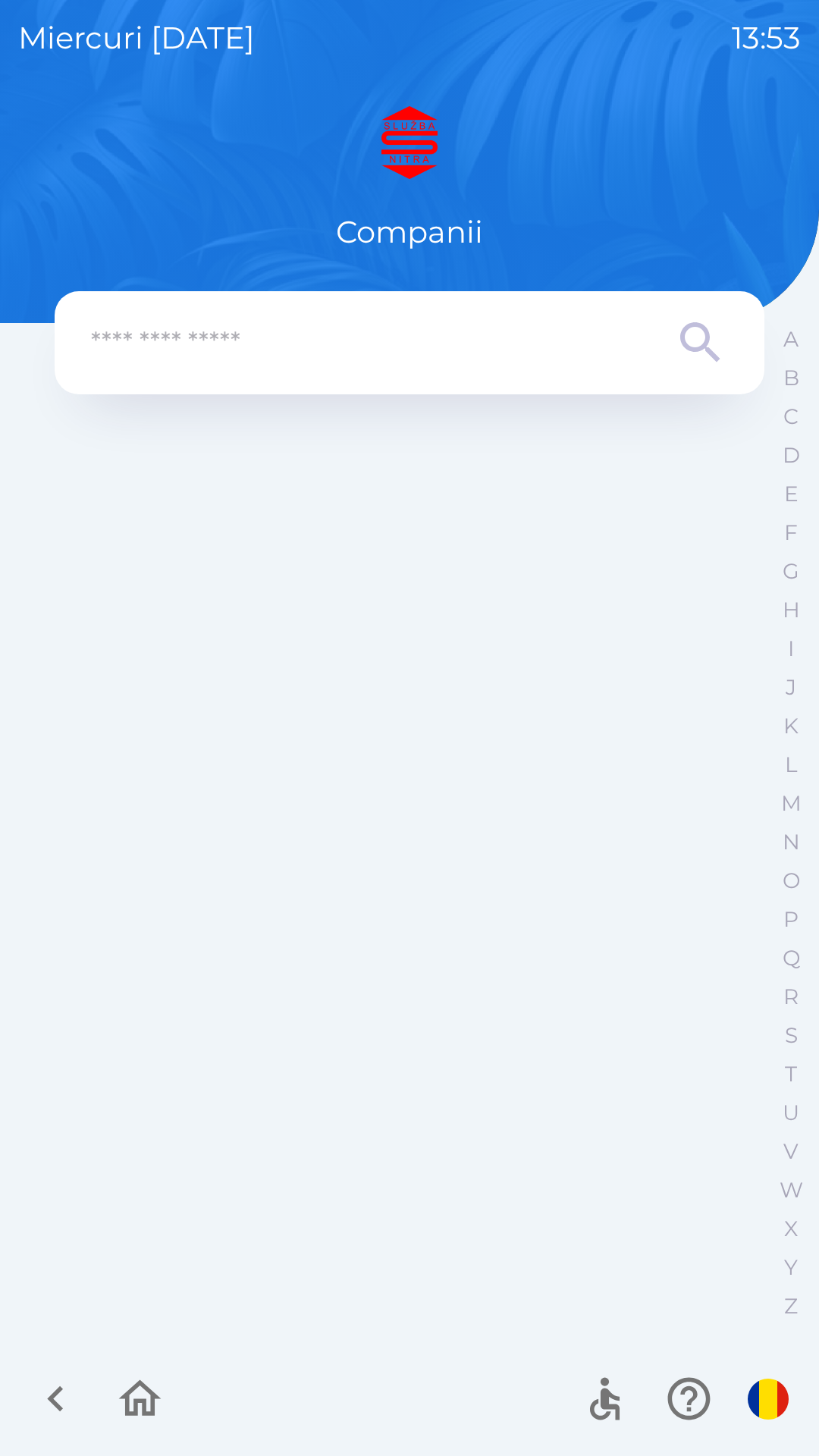
click at [479, 342] on input "text" at bounding box center [379, 343] width 577 height 42
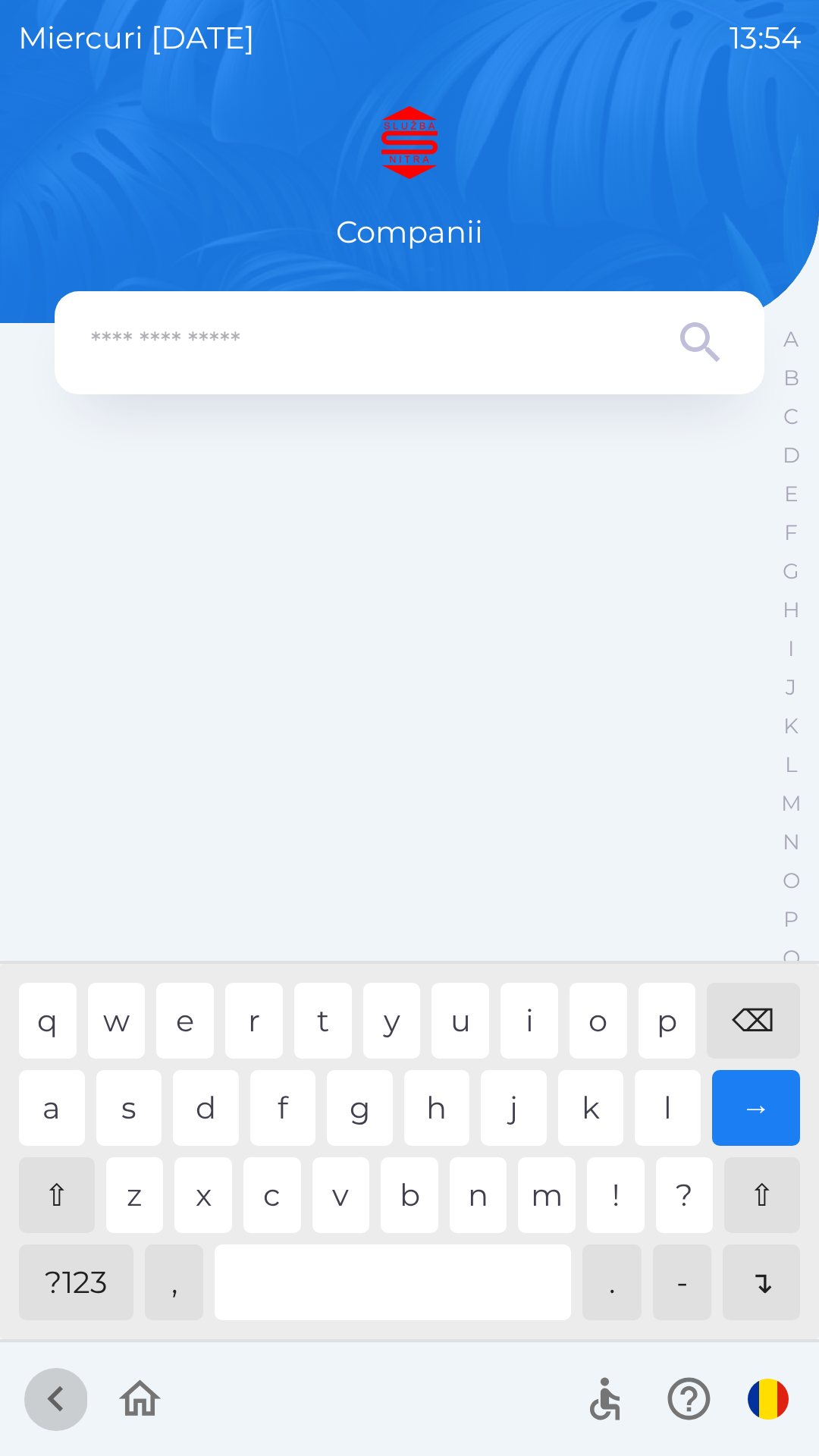
click at [52, 1399] on icon "button" at bounding box center [54, 1400] width 16 height 26
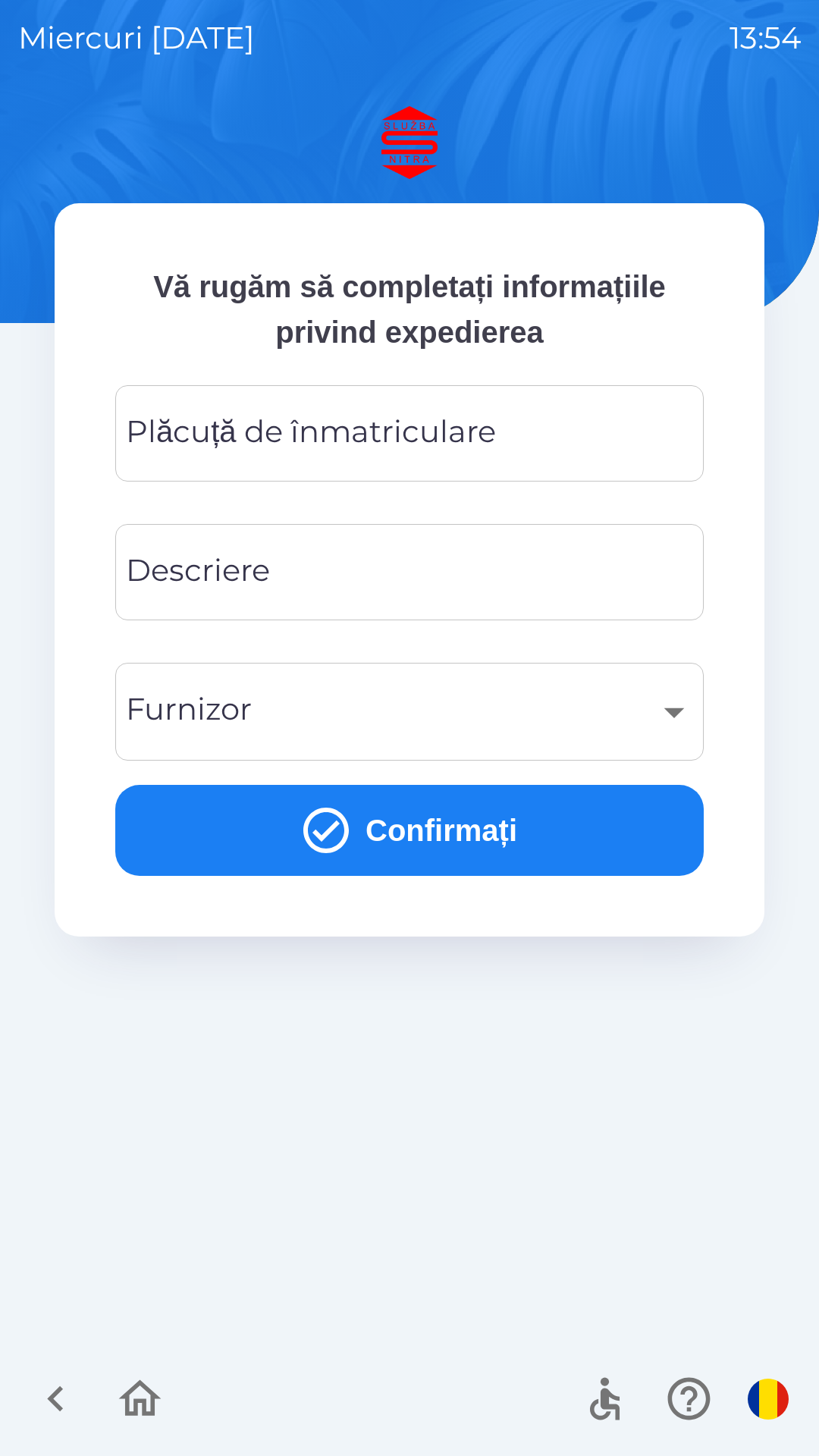
click at [682, 696] on div "​" at bounding box center [409, 712] width 552 height 61
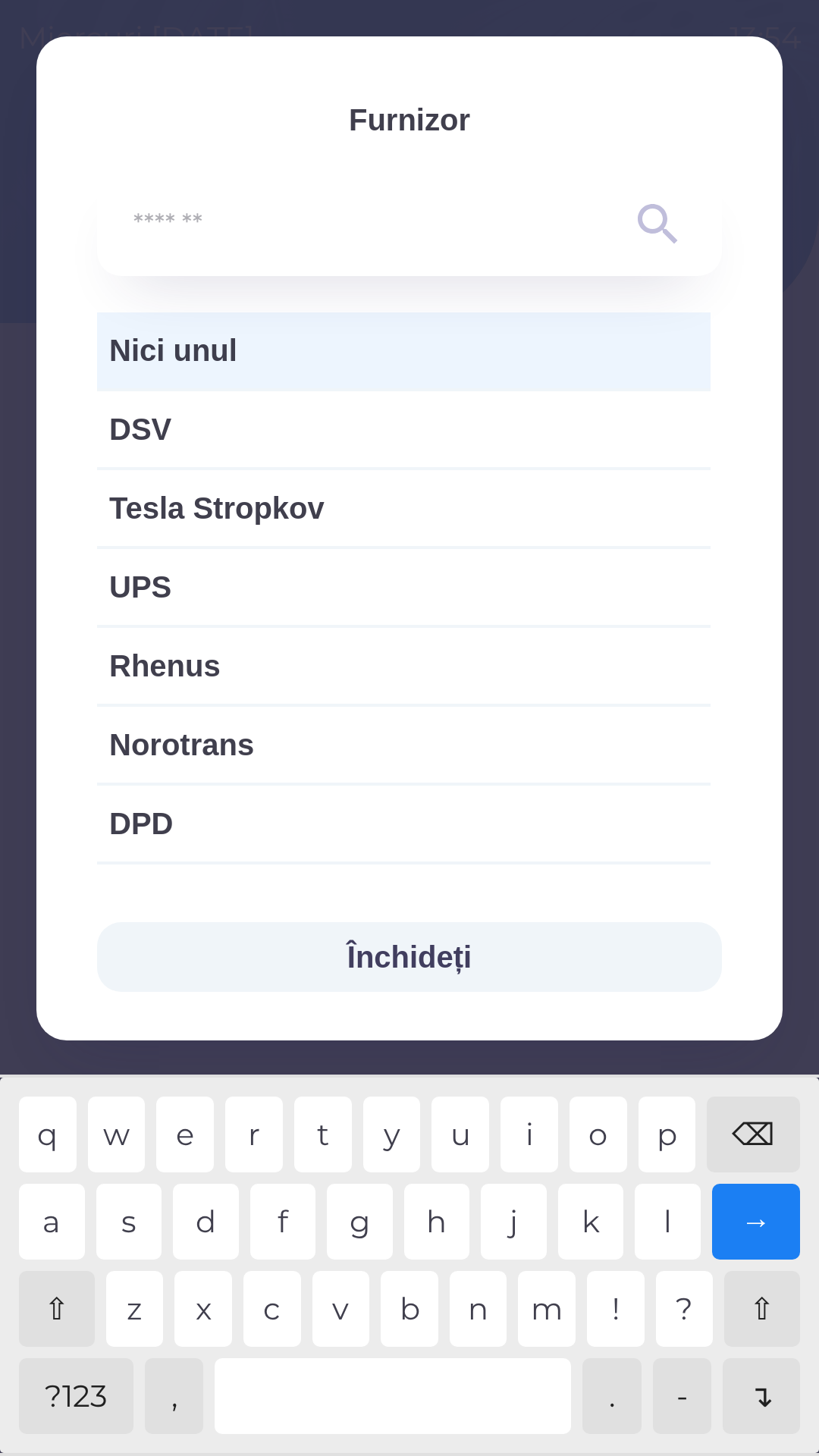
click at [438, 338] on span "Nici unul" at bounding box center [404, 351] width 589 height 46
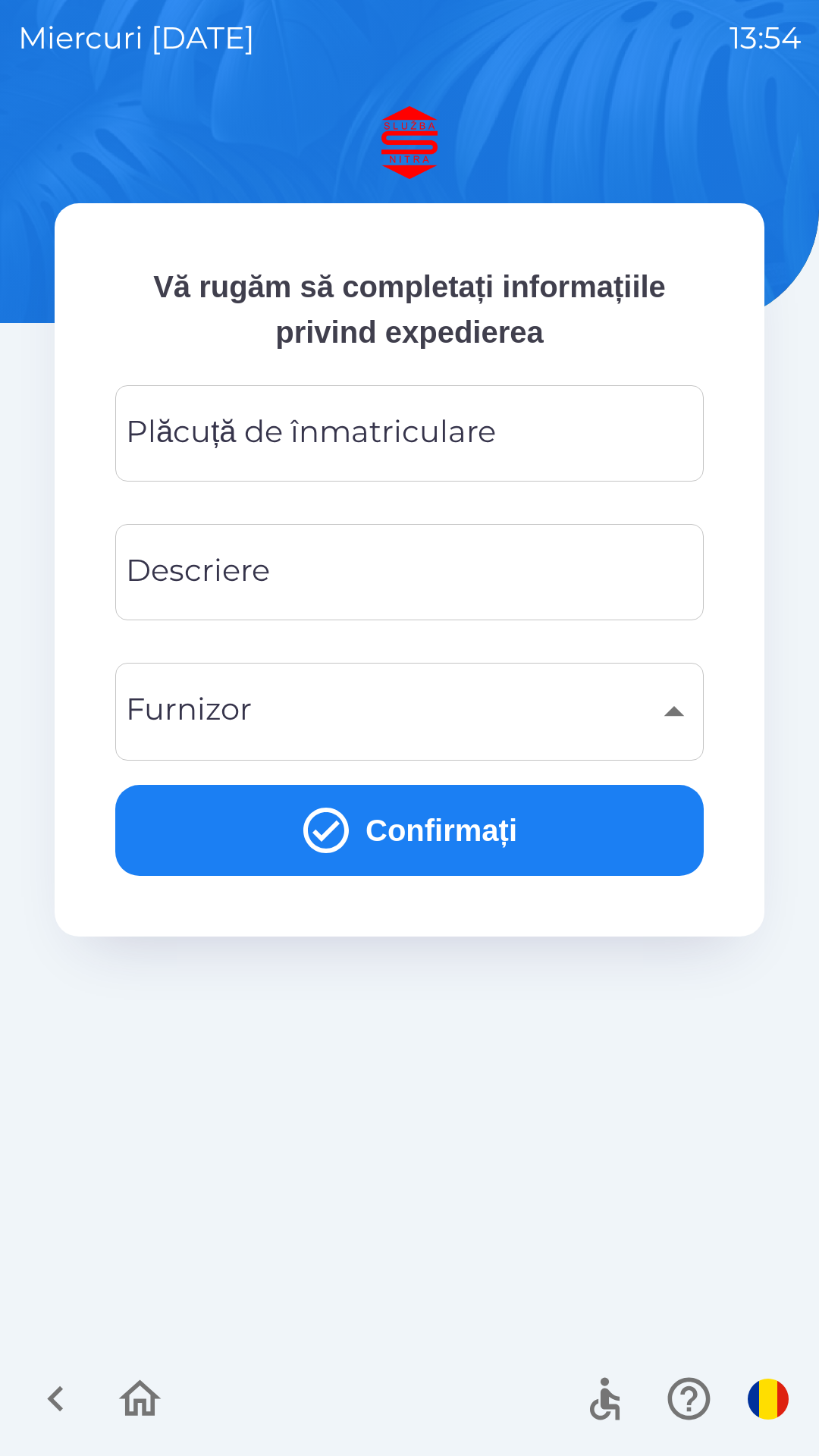
click at [484, 585] on input "Descriere" at bounding box center [409, 572] width 552 height 60
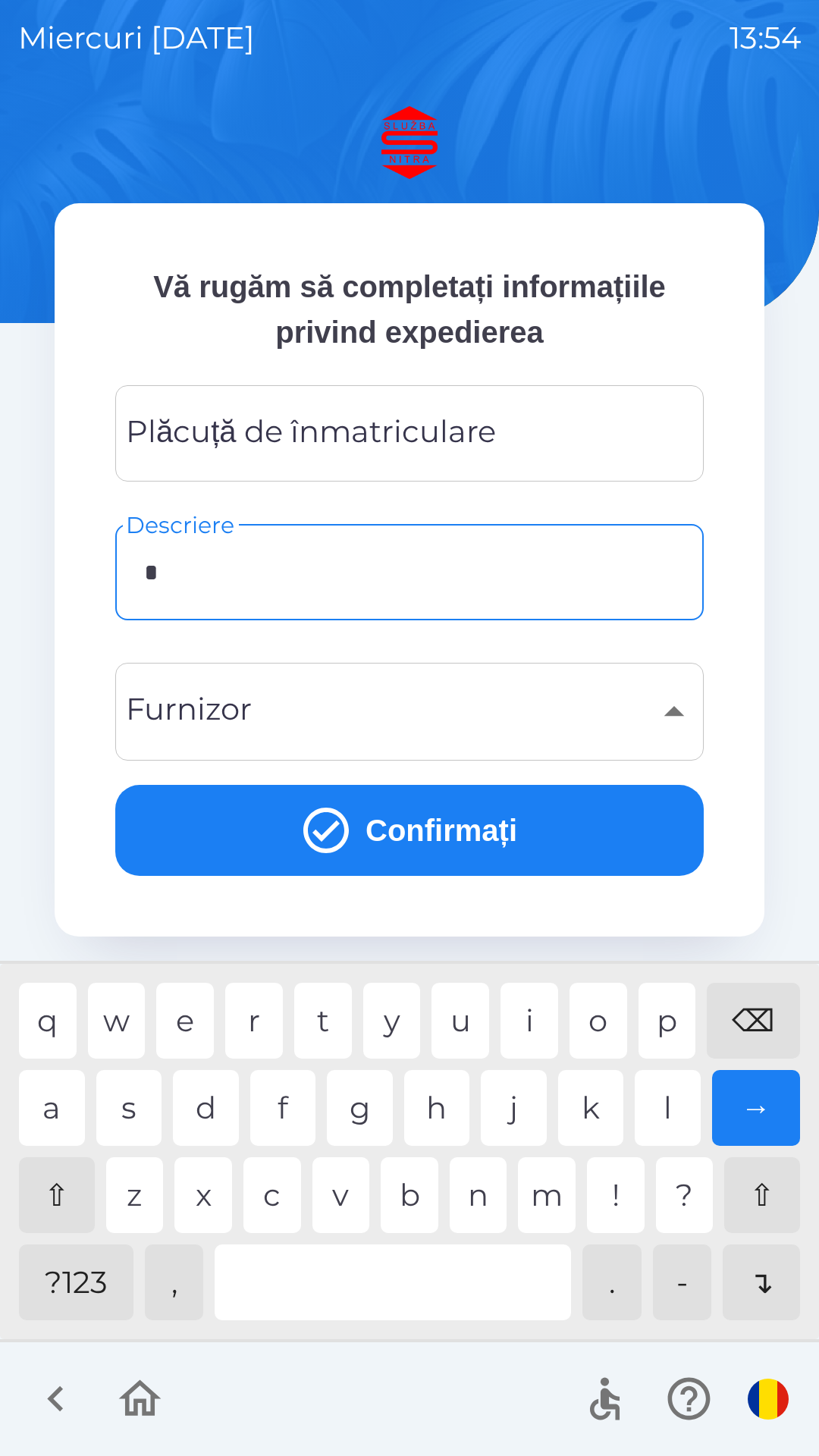
click at [282, 1193] on div "c" at bounding box center [272, 1195] width 57 height 76
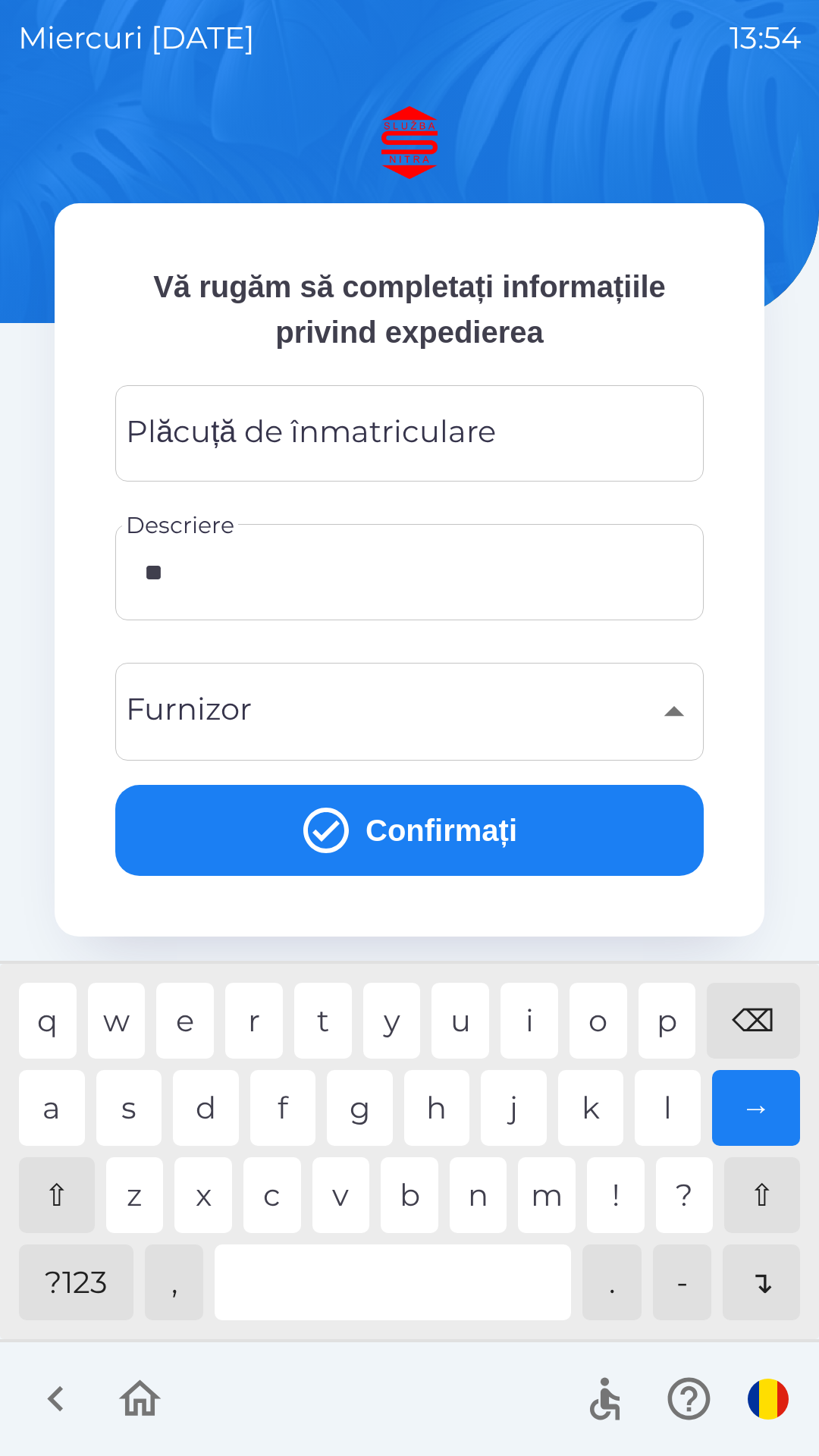
click at [43, 1103] on div "a" at bounding box center [52, 1108] width 66 height 76
click at [246, 1005] on div "r" at bounding box center [254, 1021] width 57 height 76
click at [66, 1109] on div "a" at bounding box center [52, 1108] width 66 height 76
click at [755, 1013] on div "⌫" at bounding box center [754, 1021] width 93 height 76
click at [752, 1012] on div "⌫" at bounding box center [754, 1021] width 93 height 76
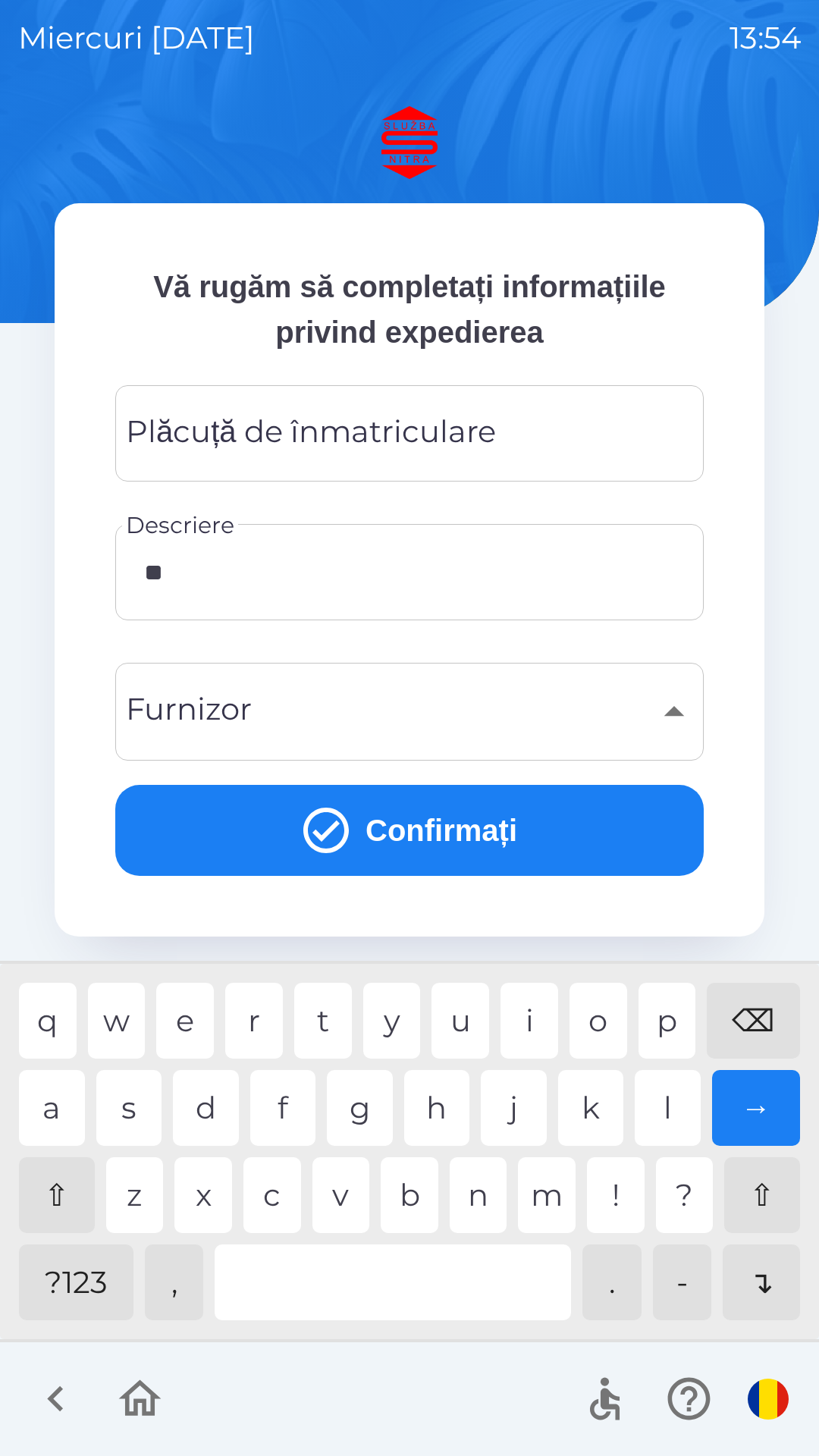
type input "*"
click at [752, 1015] on div "⌫" at bounding box center [754, 1021] width 93 height 76
click at [541, 999] on div "i" at bounding box center [529, 1021] width 57 height 76
click at [479, 1193] on div "n" at bounding box center [479, 1195] width 57 height 76
click at [273, 1203] on div "c" at bounding box center [272, 1195] width 57 height 76
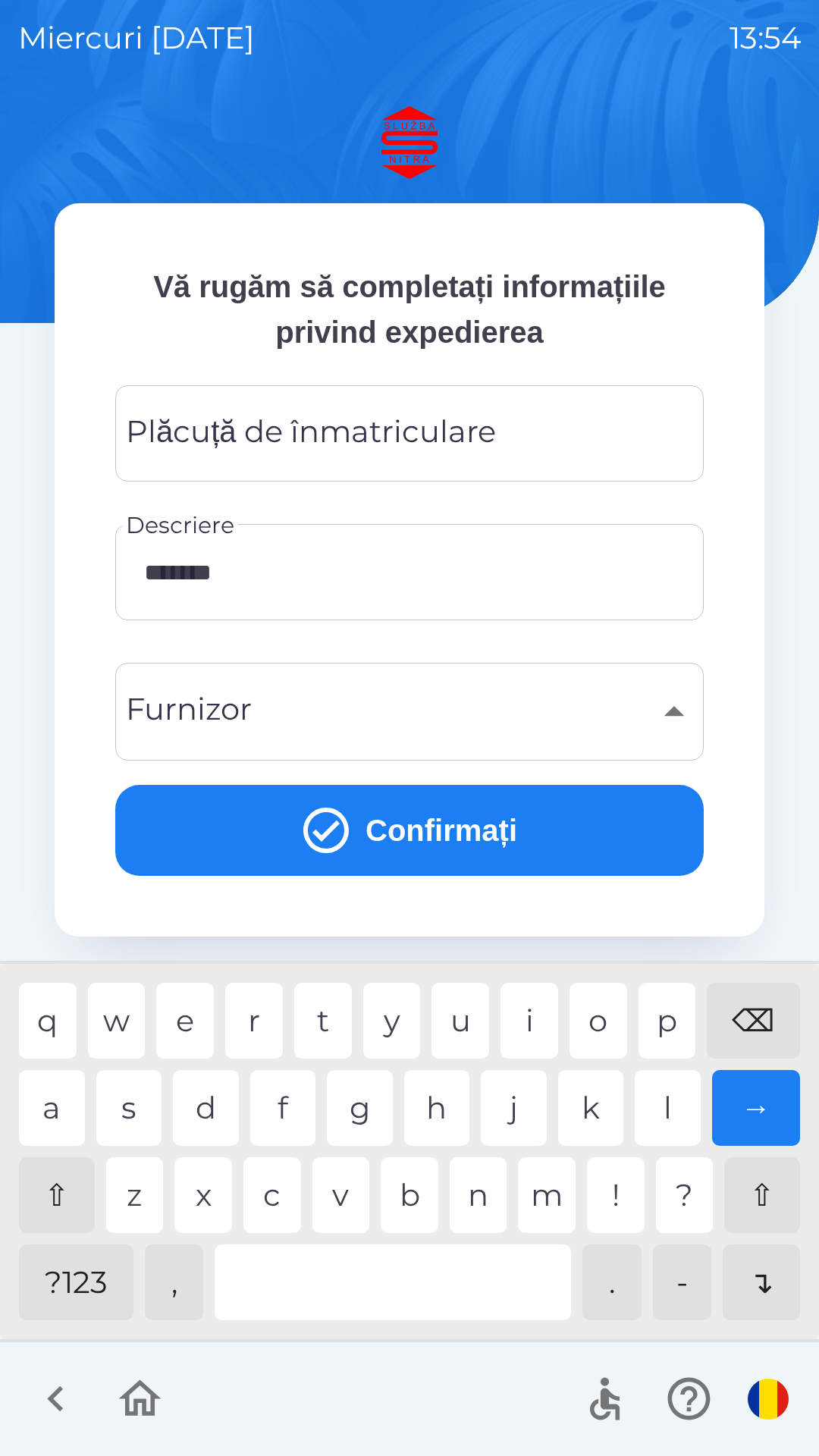
type input "********"
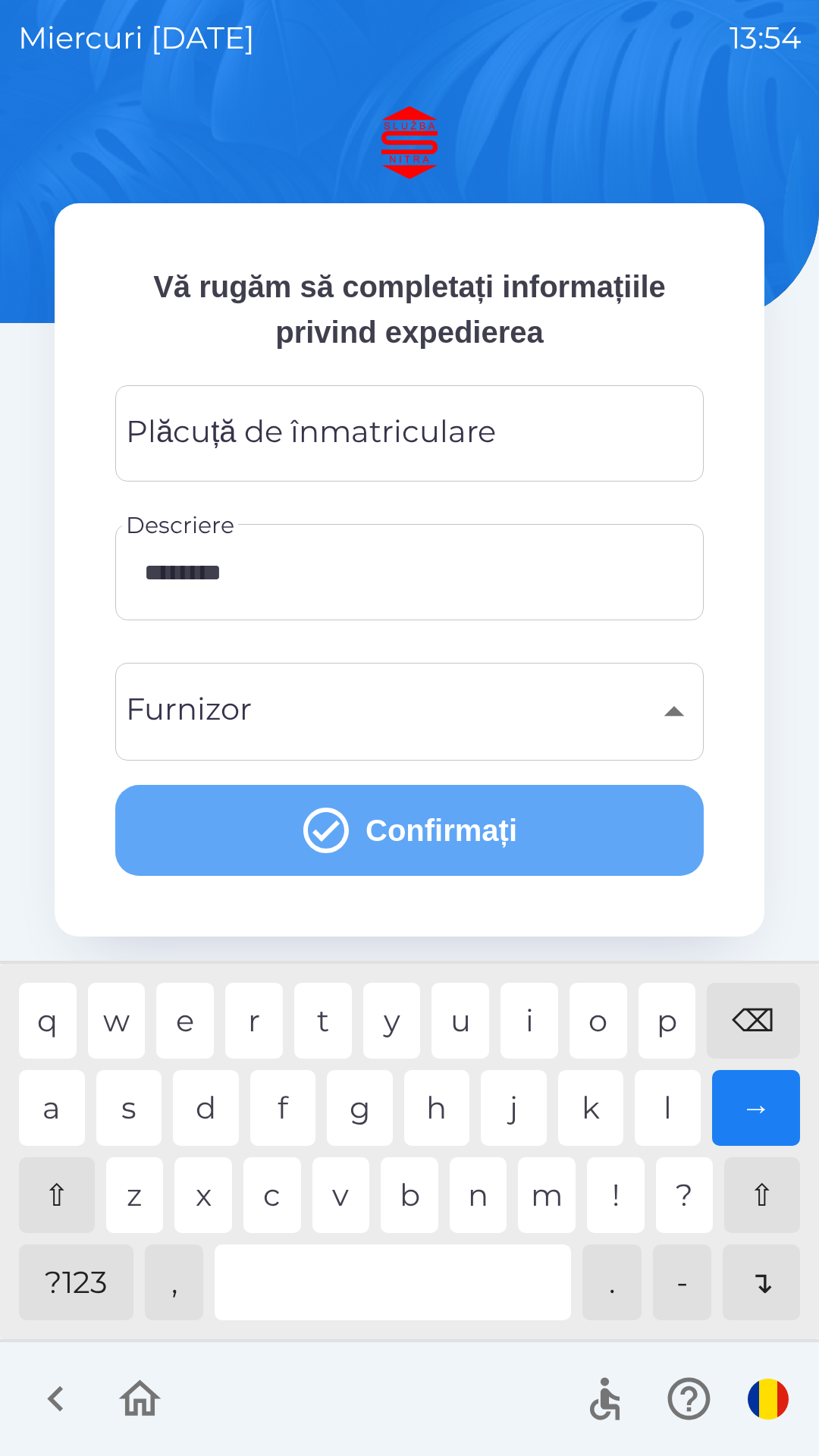
click at [457, 819] on button "Confirmați" at bounding box center [410, 830] width 589 height 91
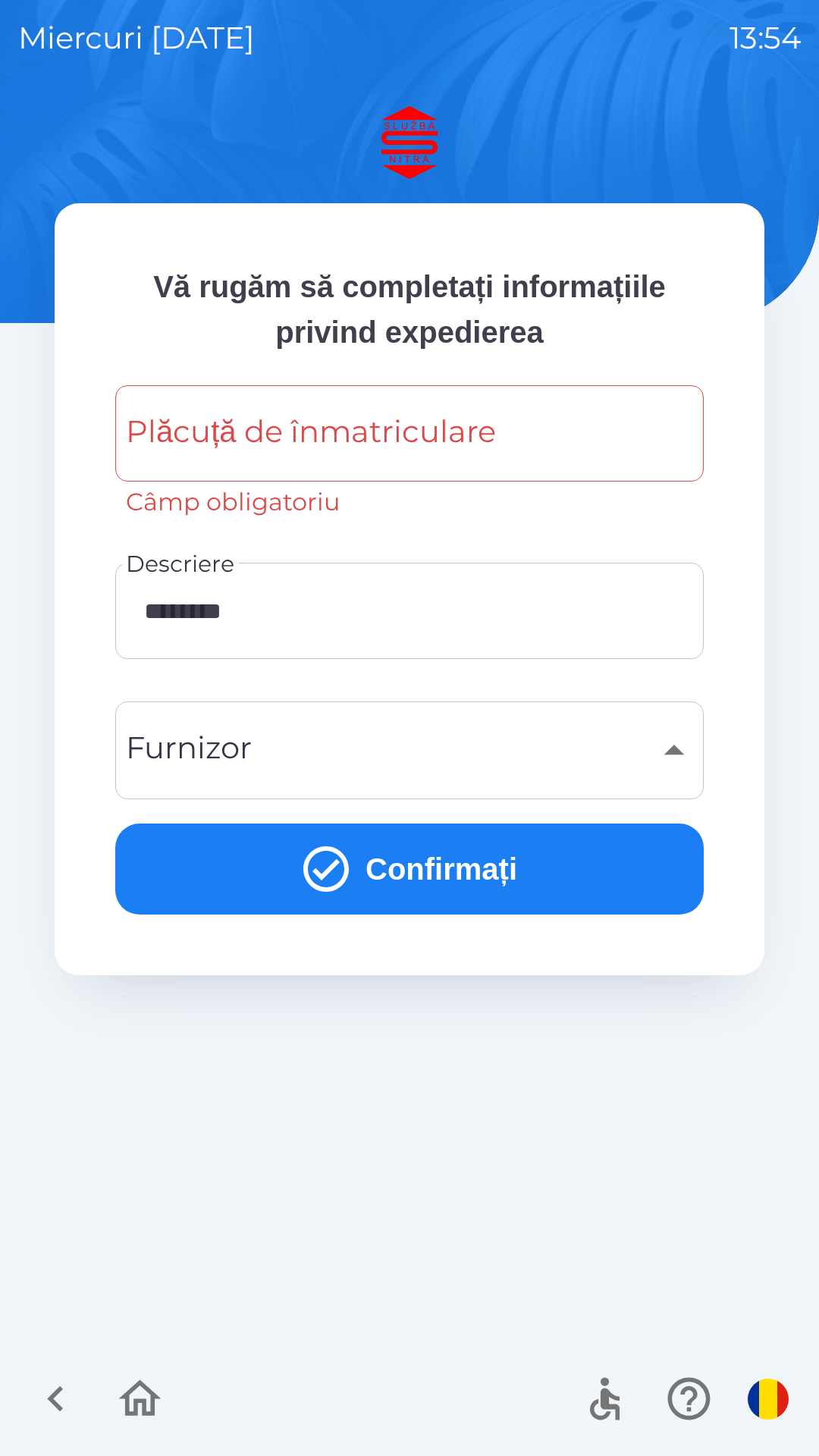
click at [401, 431] on div "Plăcuță de înmatriculare Plăcuță de înmatriculare Câmp obligatoriu" at bounding box center [410, 452] width 589 height 135
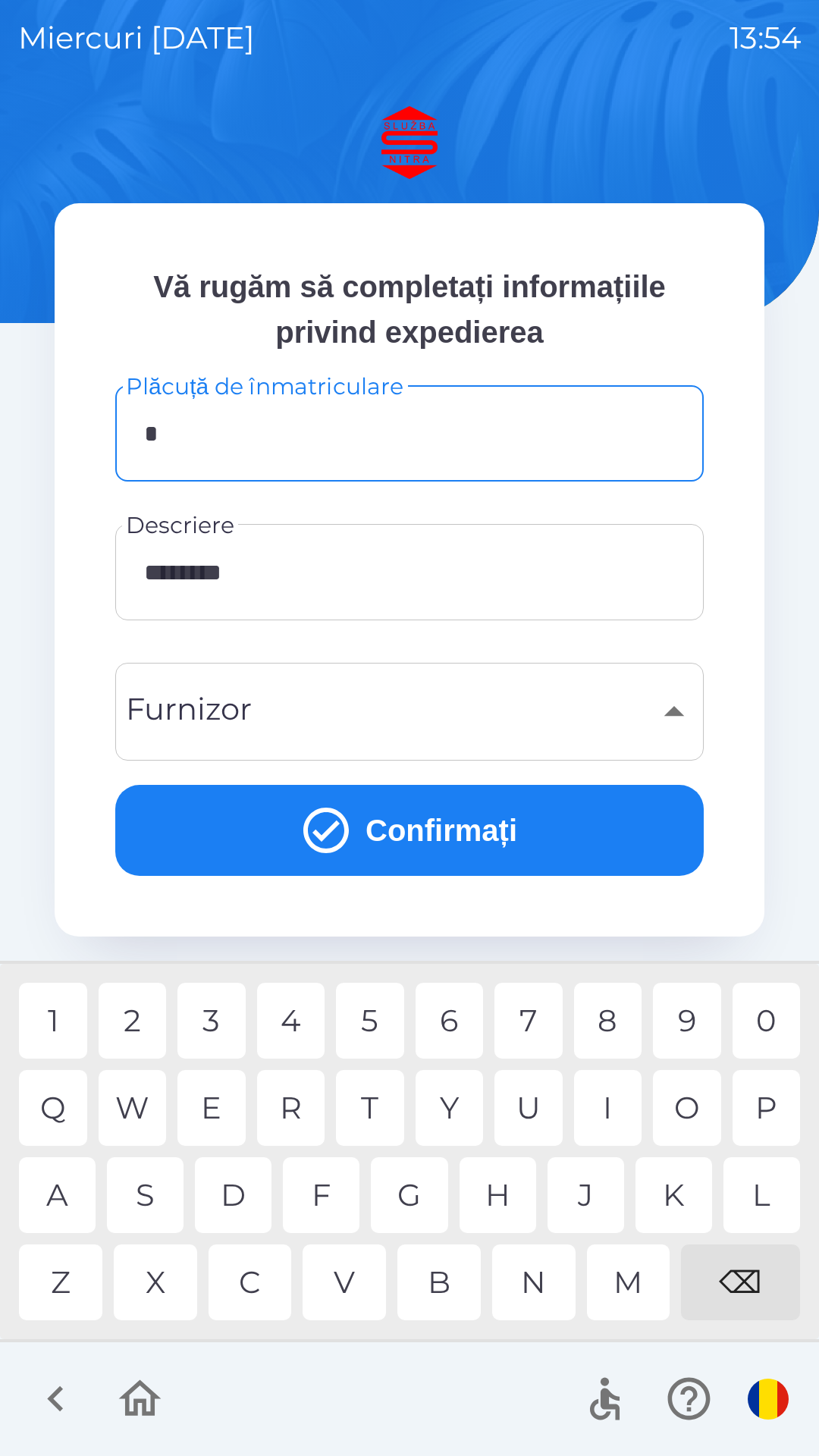
click at [442, 1268] on div "B" at bounding box center [439, 1283] width 83 height 76
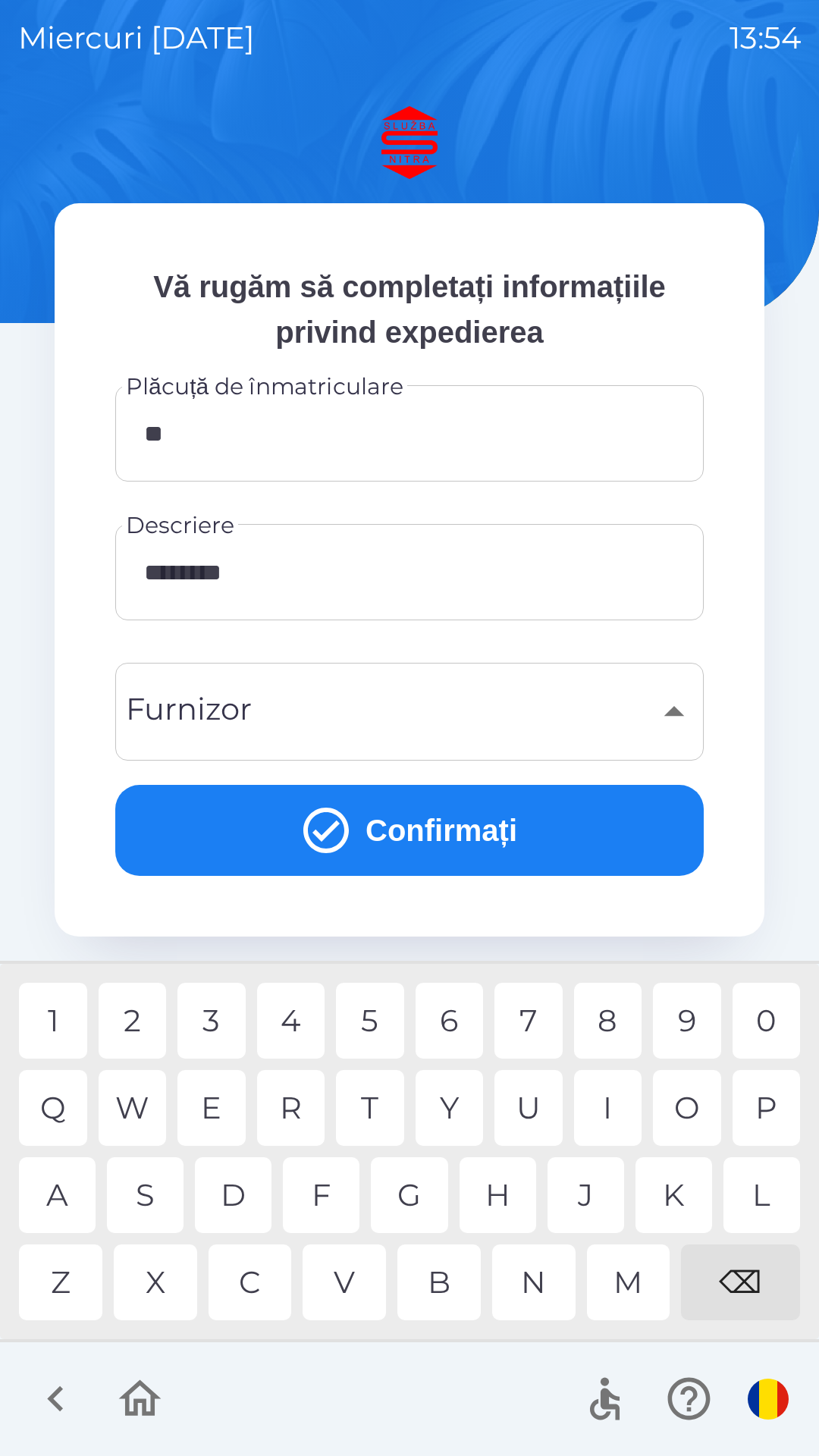
click at [361, 1291] on div "V" at bounding box center [344, 1283] width 83 height 76
click at [221, 1016] on div "3" at bounding box center [211, 1021] width 68 height 76
click at [761, 1016] on div "0" at bounding box center [767, 1021] width 68 height 76
type input "*******"
click at [452, 1121] on div "Y" at bounding box center [449, 1108] width 68 height 76
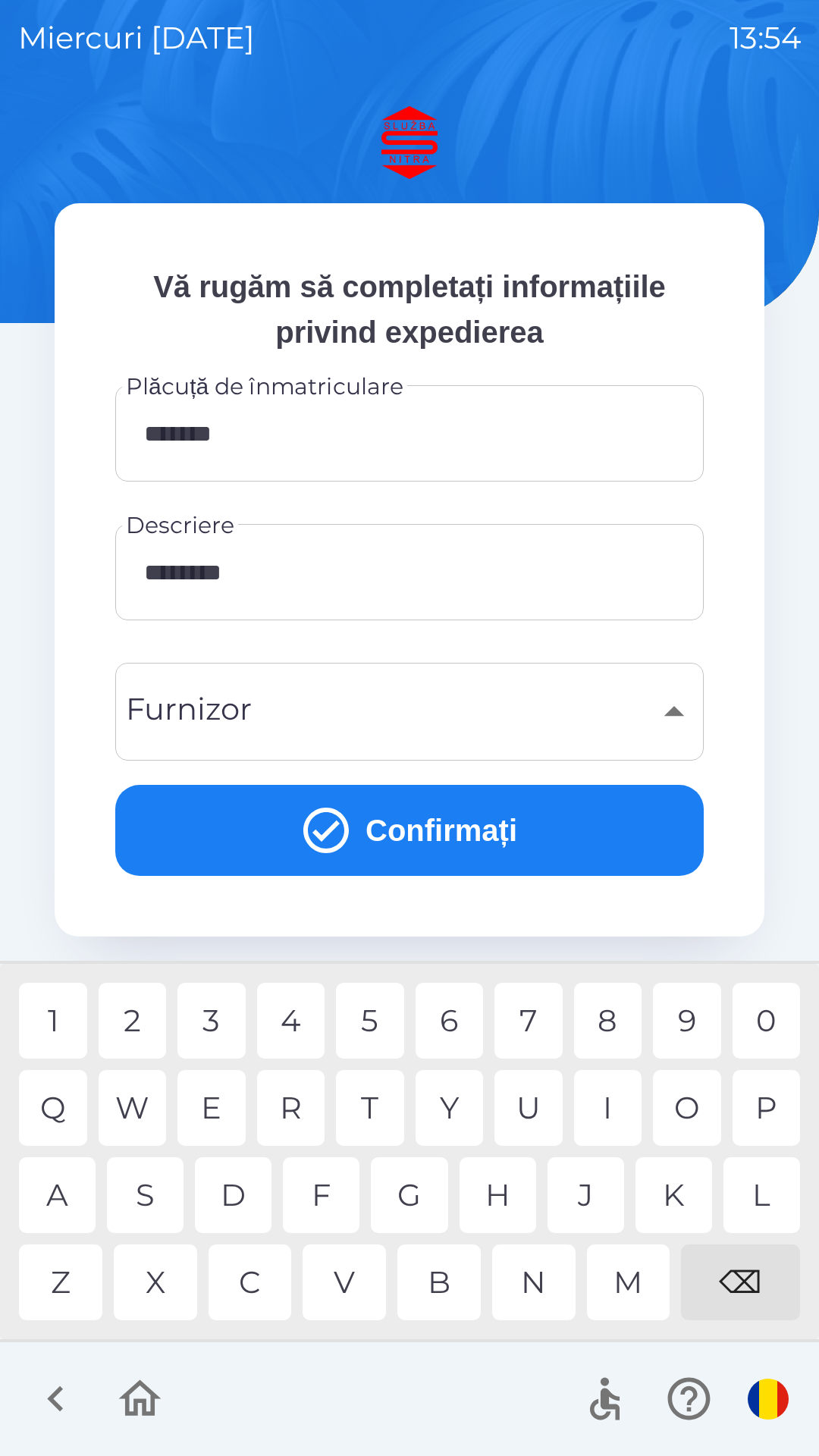
click at [457, 843] on button "Confirmați" at bounding box center [410, 830] width 589 height 91
